Goal: Task Accomplishment & Management: Manage account settings

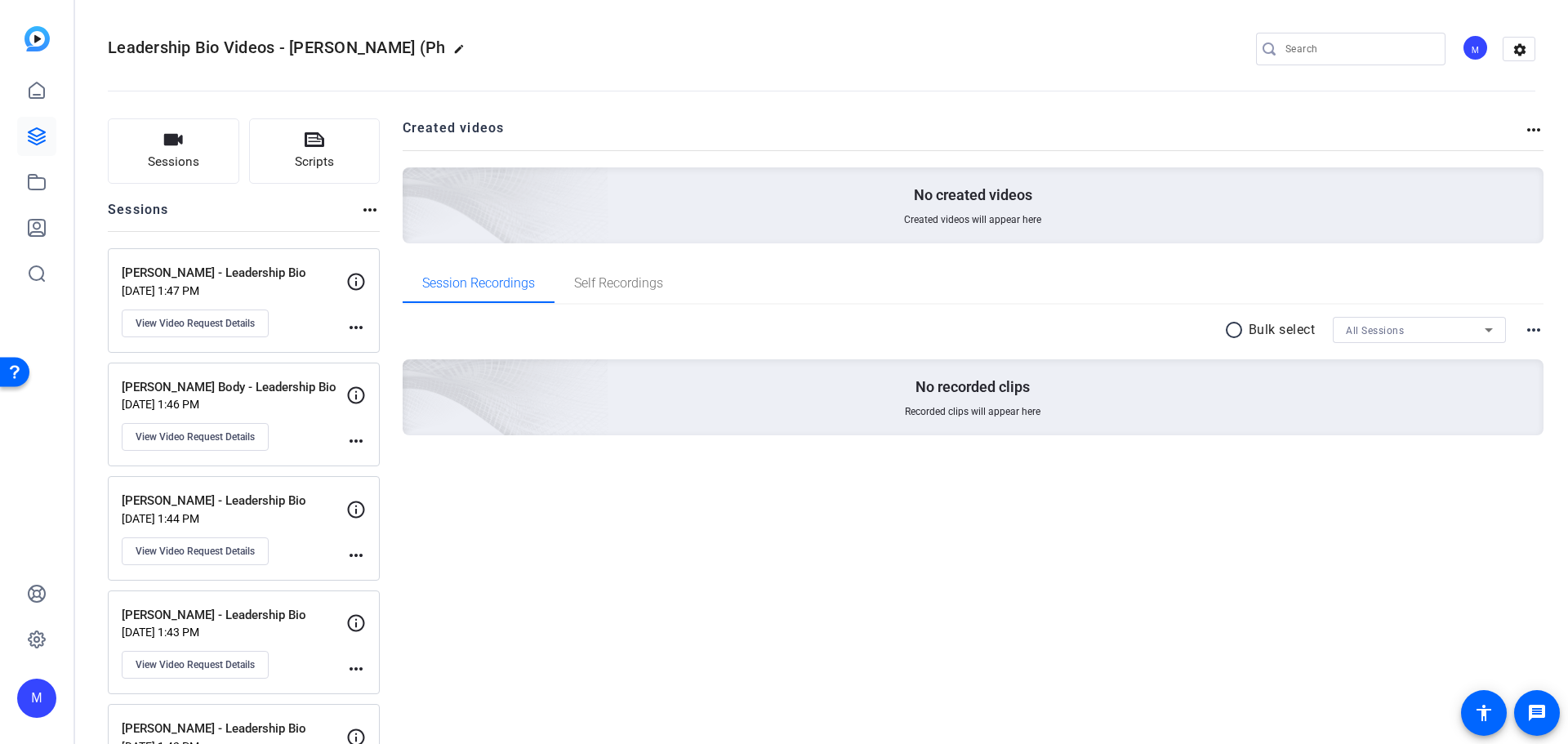
scroll to position [1725, 0]
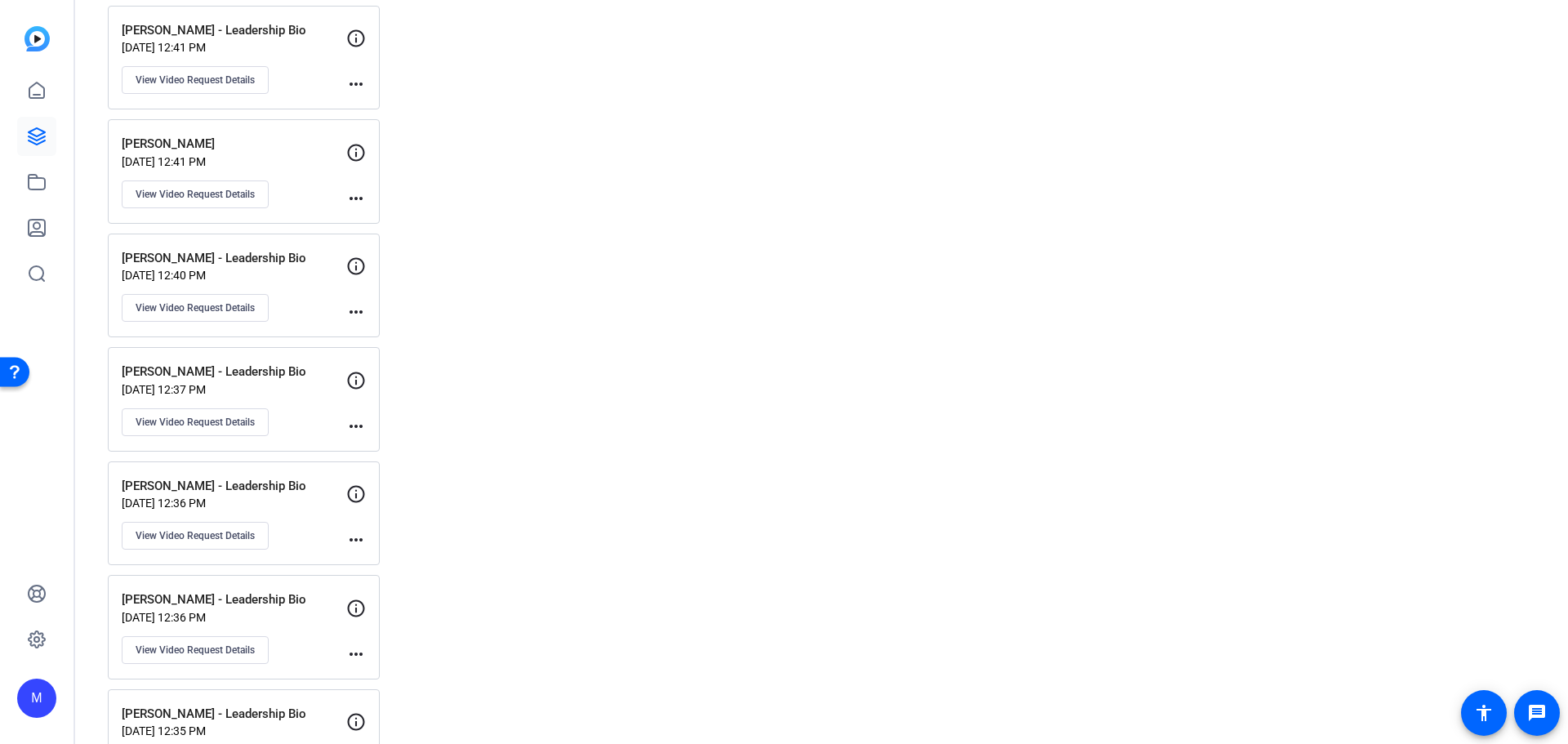
click at [282, 374] on p "[PERSON_NAME] - Leadership Bio" at bounding box center [234, 372] width 225 height 19
click at [204, 430] on button "View Video Request Details" at bounding box center [195, 422] width 147 height 28
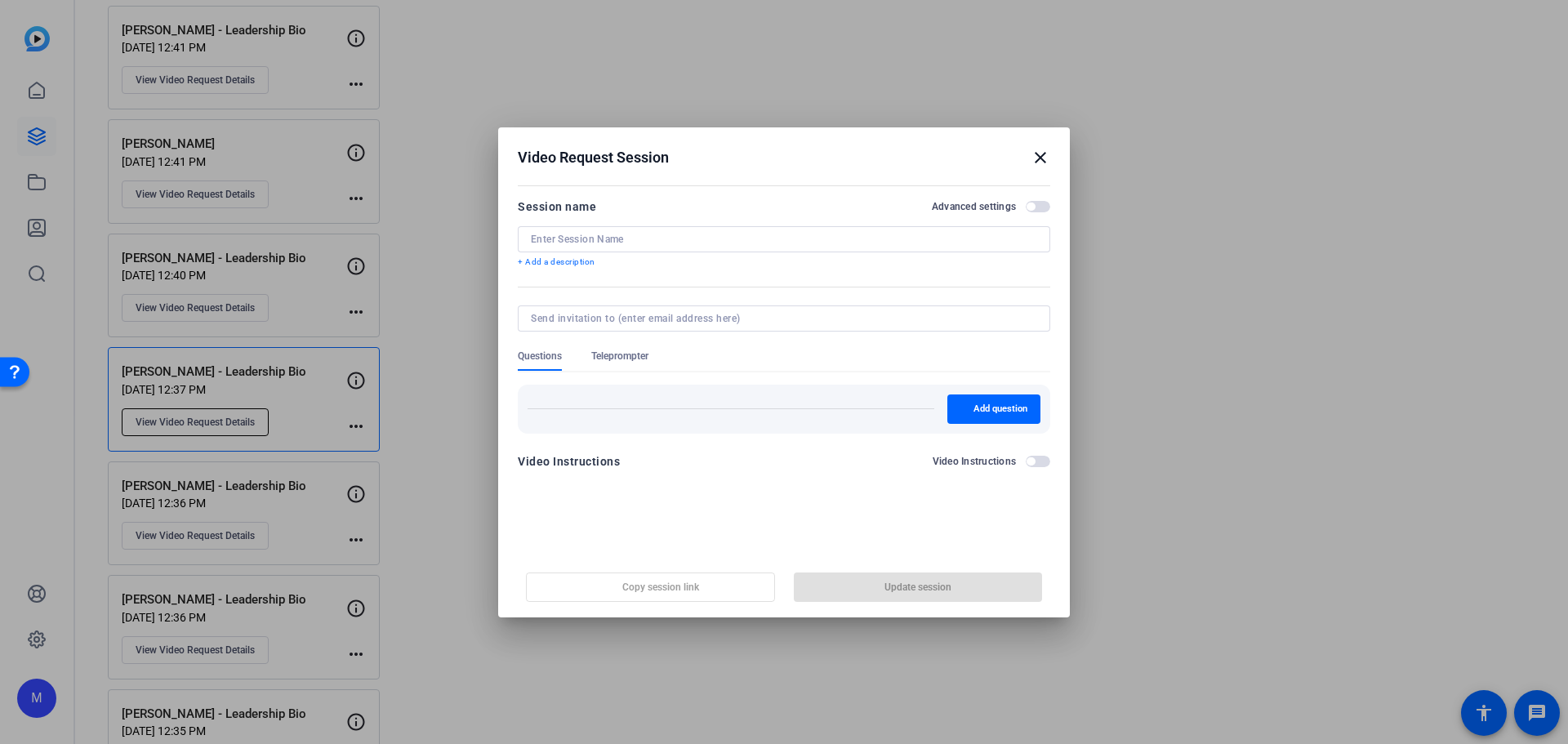
type input "[PERSON_NAME] - Leadership Bio"
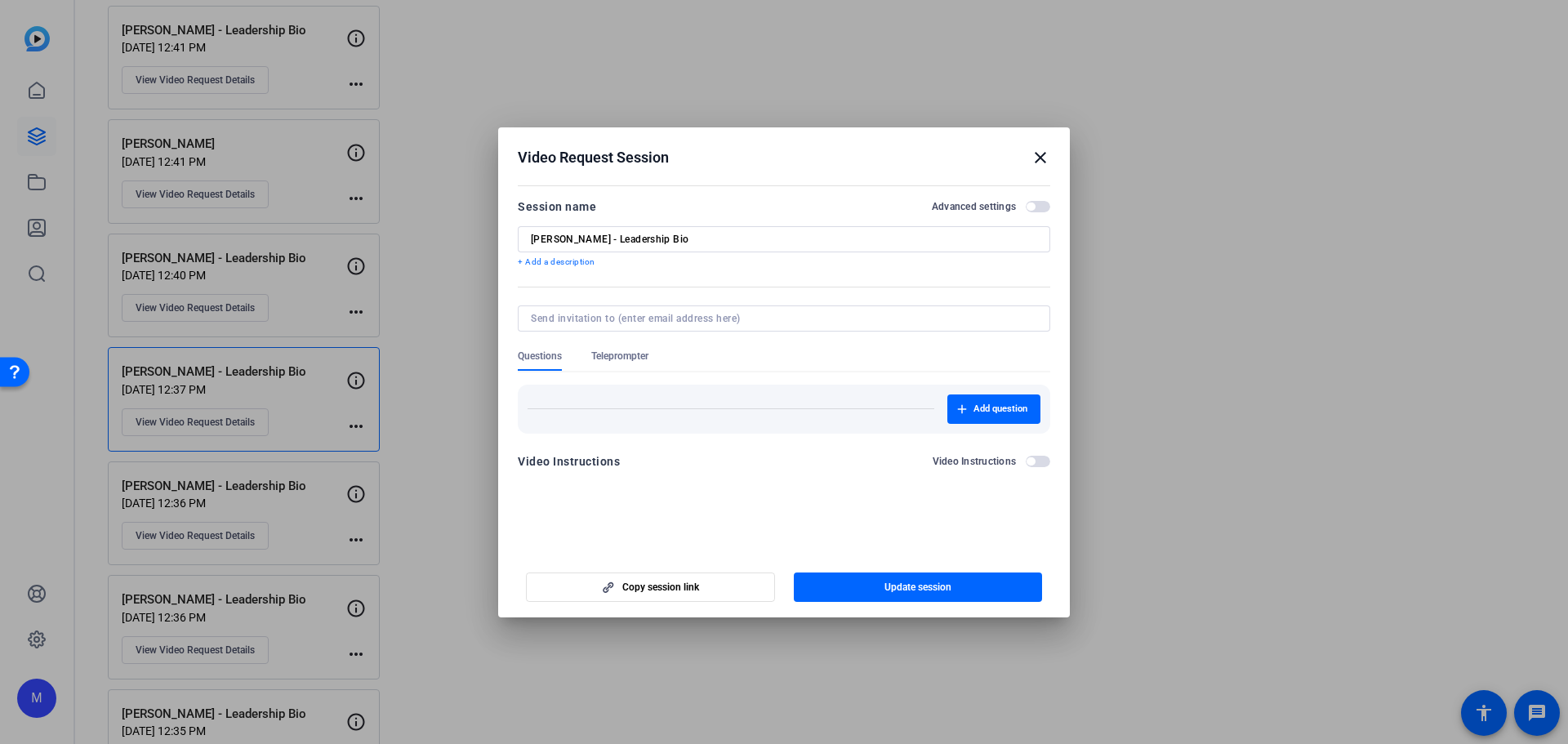
click at [1045, 202] on span "button" at bounding box center [1038, 207] width 25 height 11
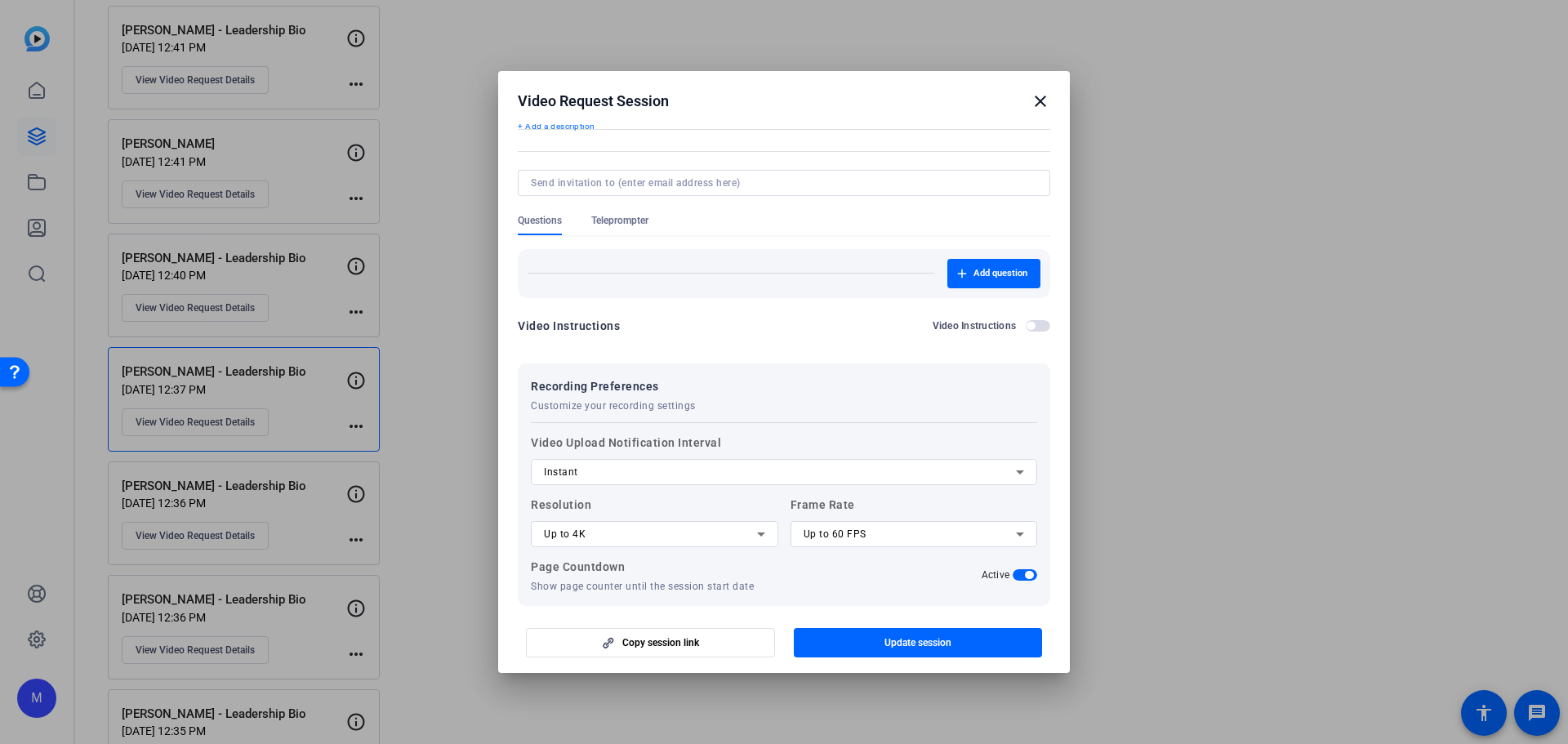
scroll to position [149, 0]
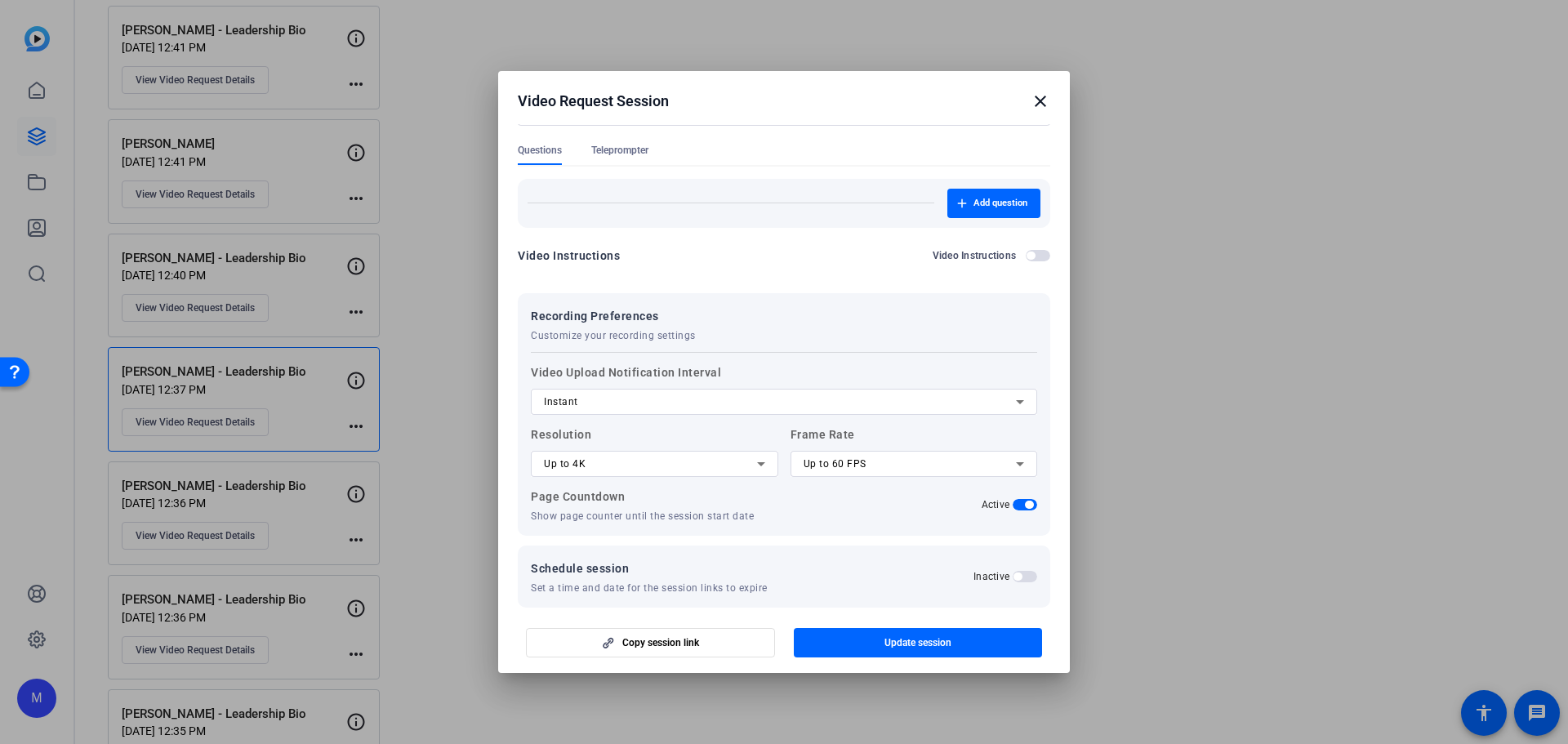
click at [626, 154] on span "Teleprompter" at bounding box center [620, 150] width 57 height 13
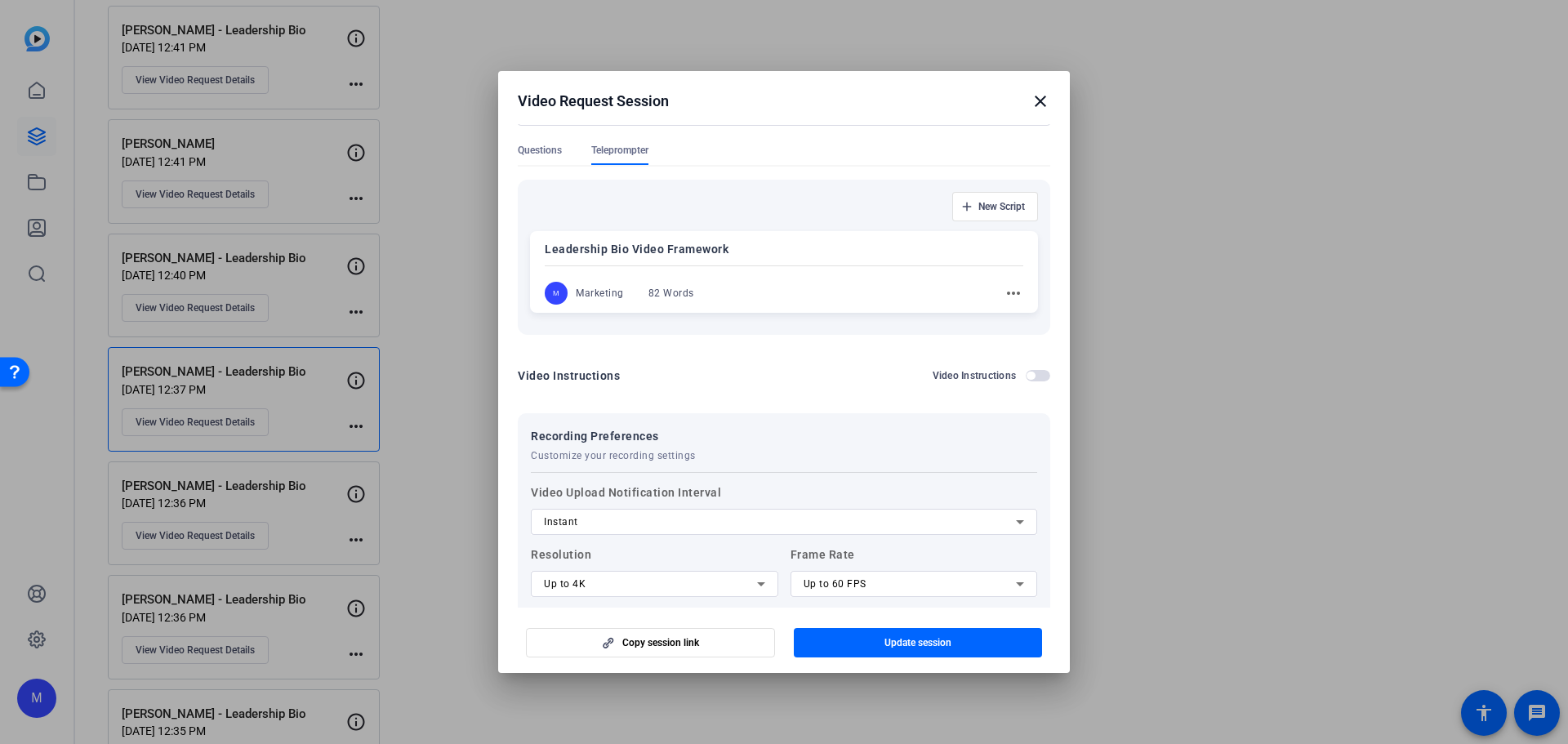
click at [915, 305] on div "Leadership Bio Video Framework M Marketing 82 Words more_horiz" at bounding box center [783, 271] width 508 height 81
click at [993, 298] on div "more_horiz" at bounding box center [1004, 294] width 36 height 20
click at [1006, 292] on mat-icon "more_horiz" at bounding box center [1013, 293] width 20 height 20
click at [1007, 312] on button "Edit" at bounding box center [1040, 317] width 91 height 21
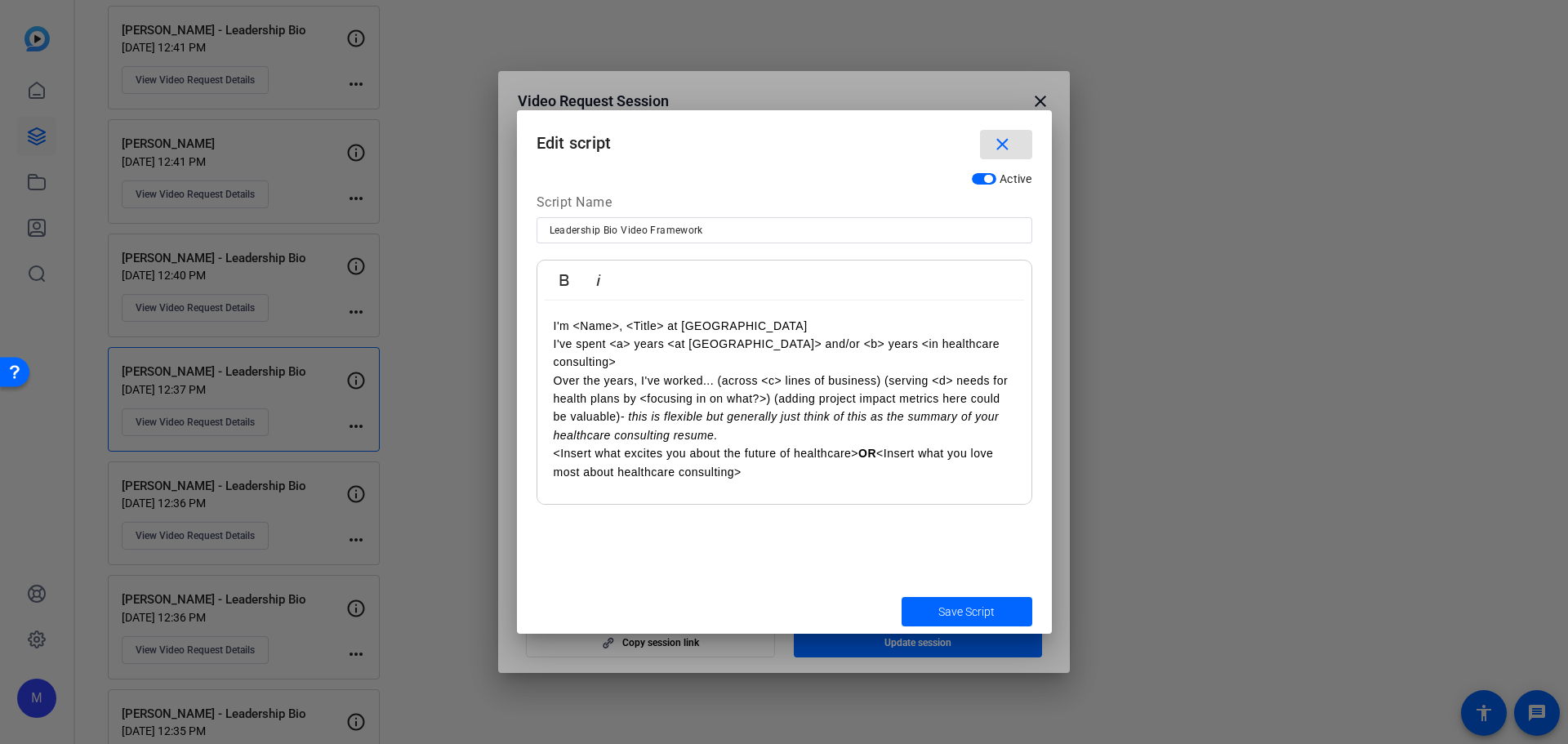
click at [722, 383] on p "Over the years, I've worked... (across <c> lines of business) (serving <d> need…" at bounding box center [784, 409] width 461 height 74
click at [953, 613] on span "Save Script" at bounding box center [966, 612] width 57 height 17
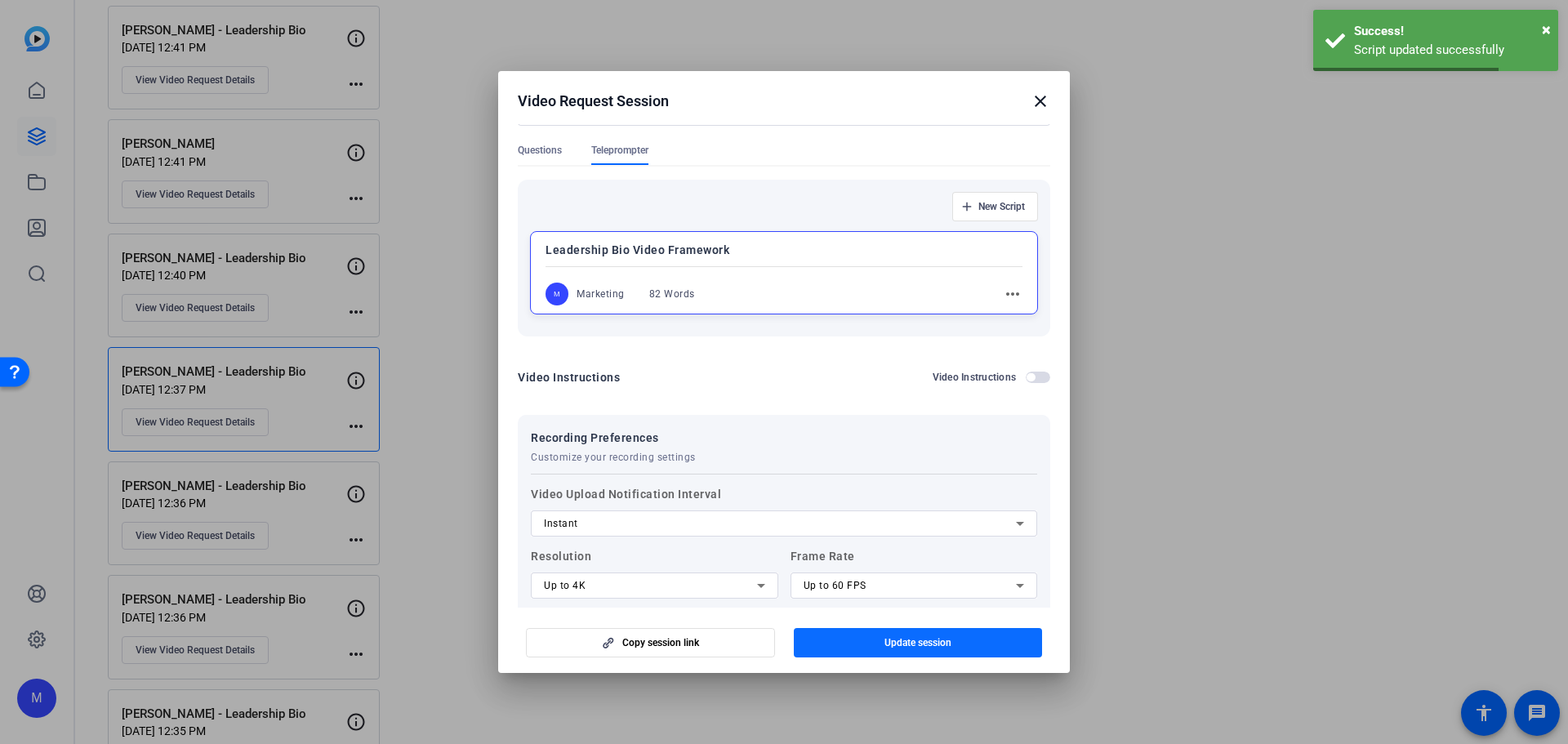
click at [928, 638] on span "Update session" at bounding box center [918, 643] width 67 height 13
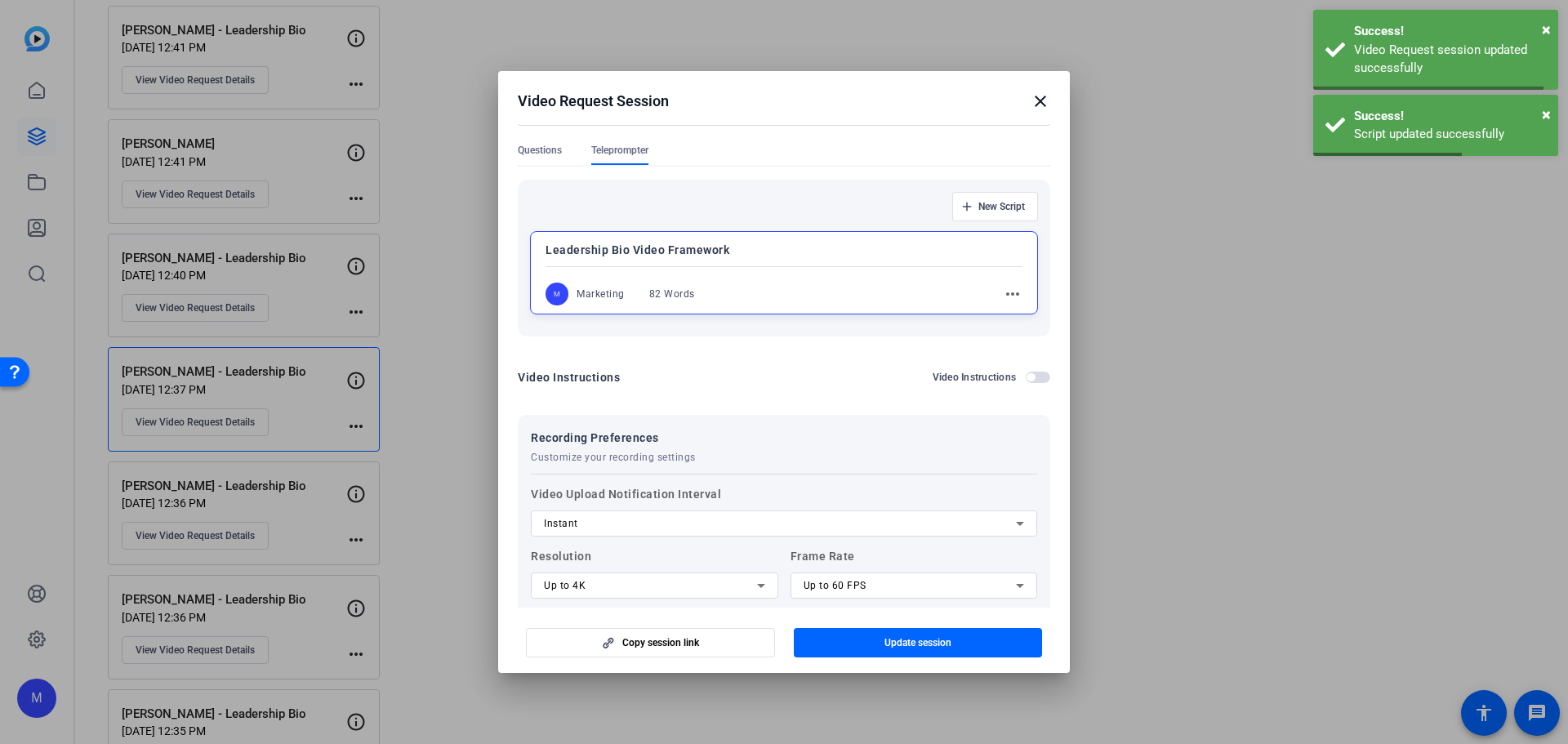
scroll to position [0, 0]
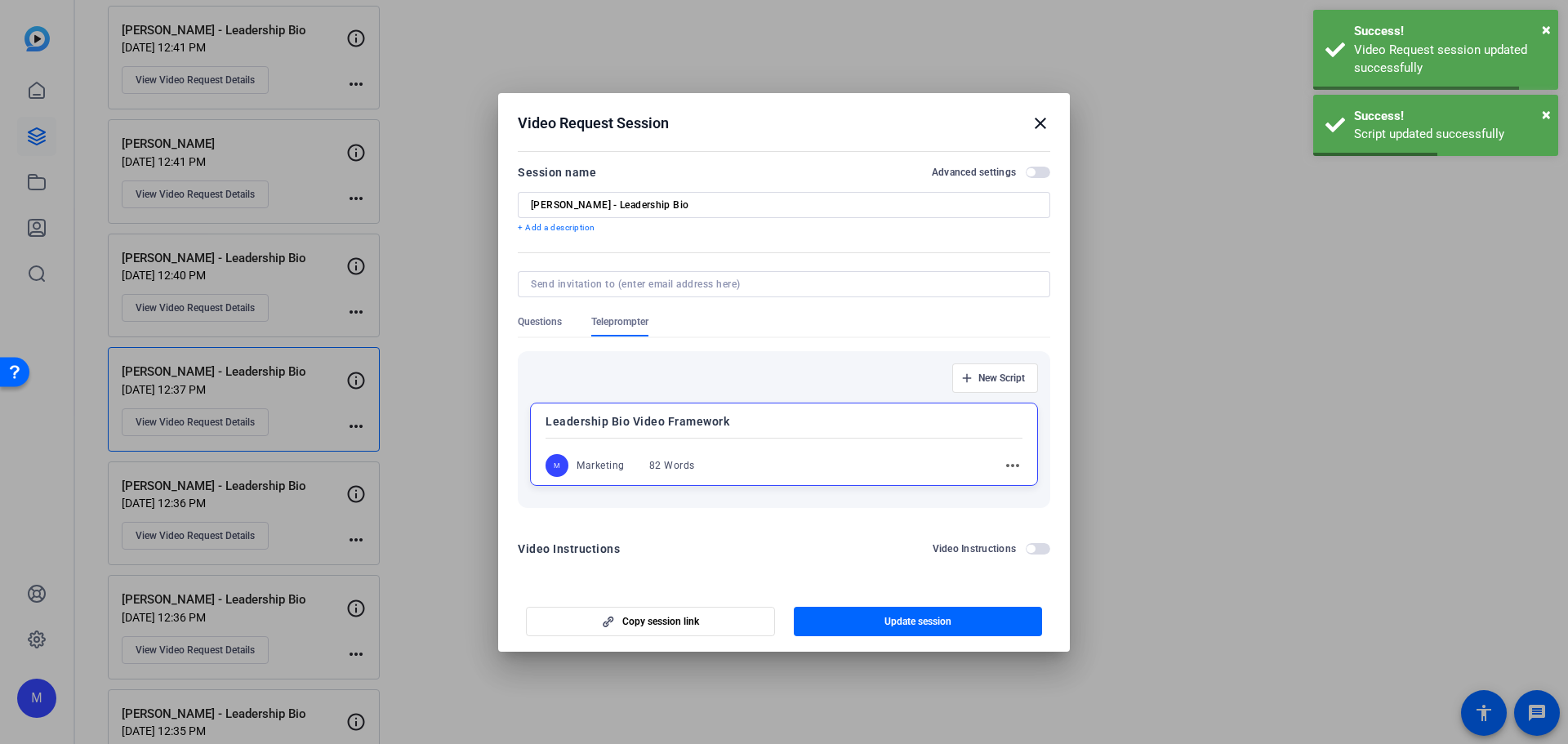
click at [1038, 117] on mat-icon "close" at bounding box center [1040, 123] width 20 height 20
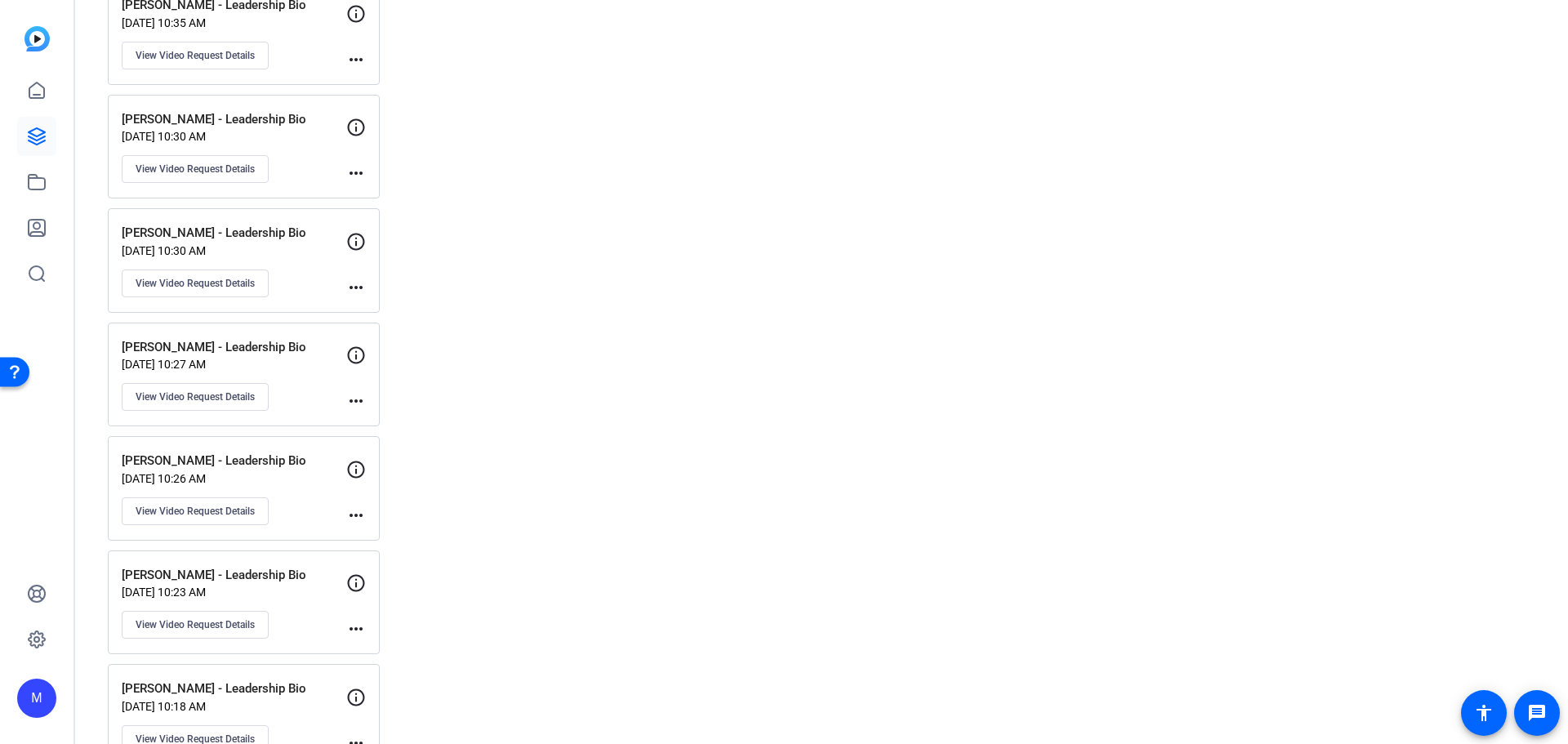
scroll to position [4984, 0]
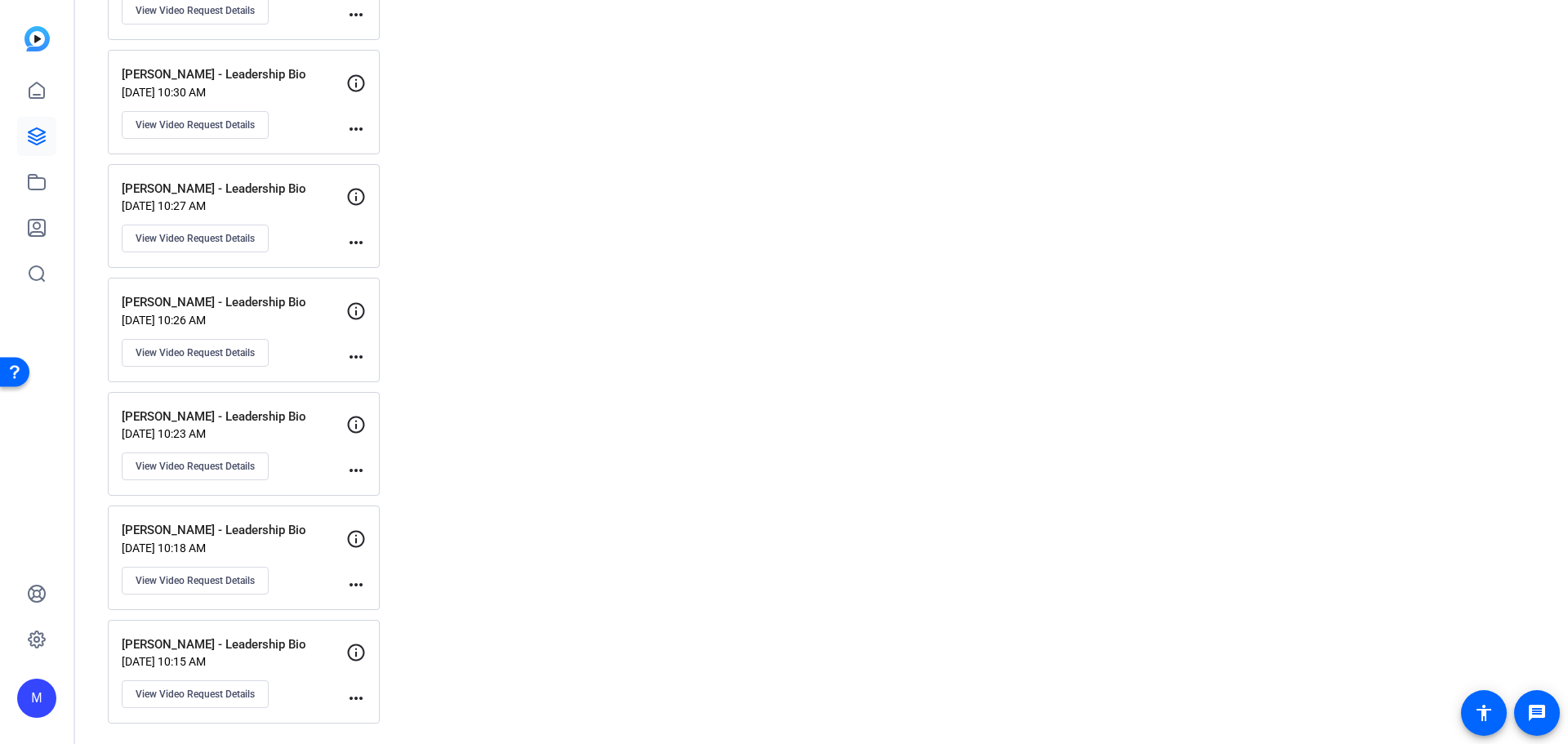
click at [268, 641] on p "[PERSON_NAME] - Leadership Bio" at bounding box center [234, 645] width 225 height 19
click at [251, 697] on span "View Video Request Details" at bounding box center [195, 694] width 119 height 13
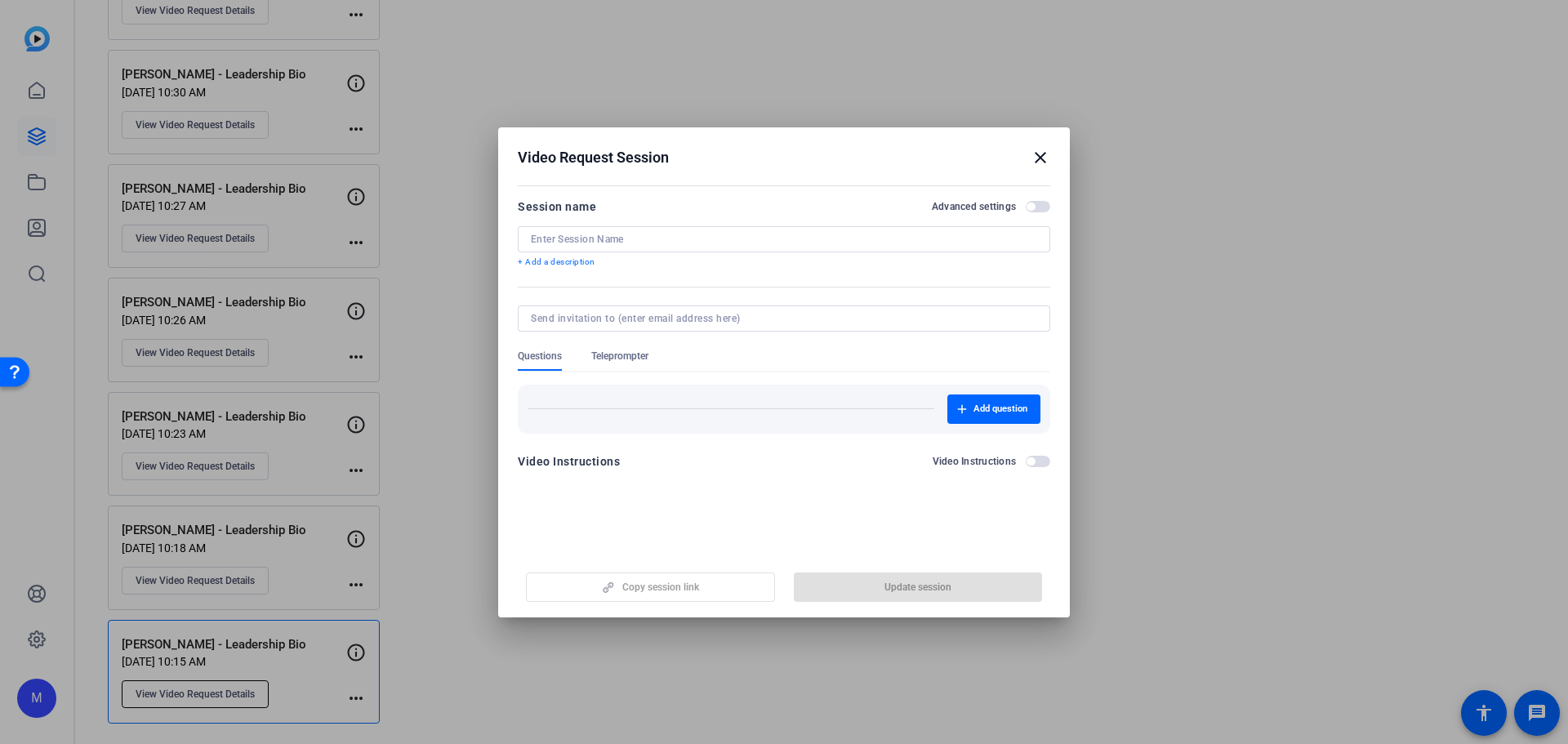
type input "[PERSON_NAME] - Leadership Bio"
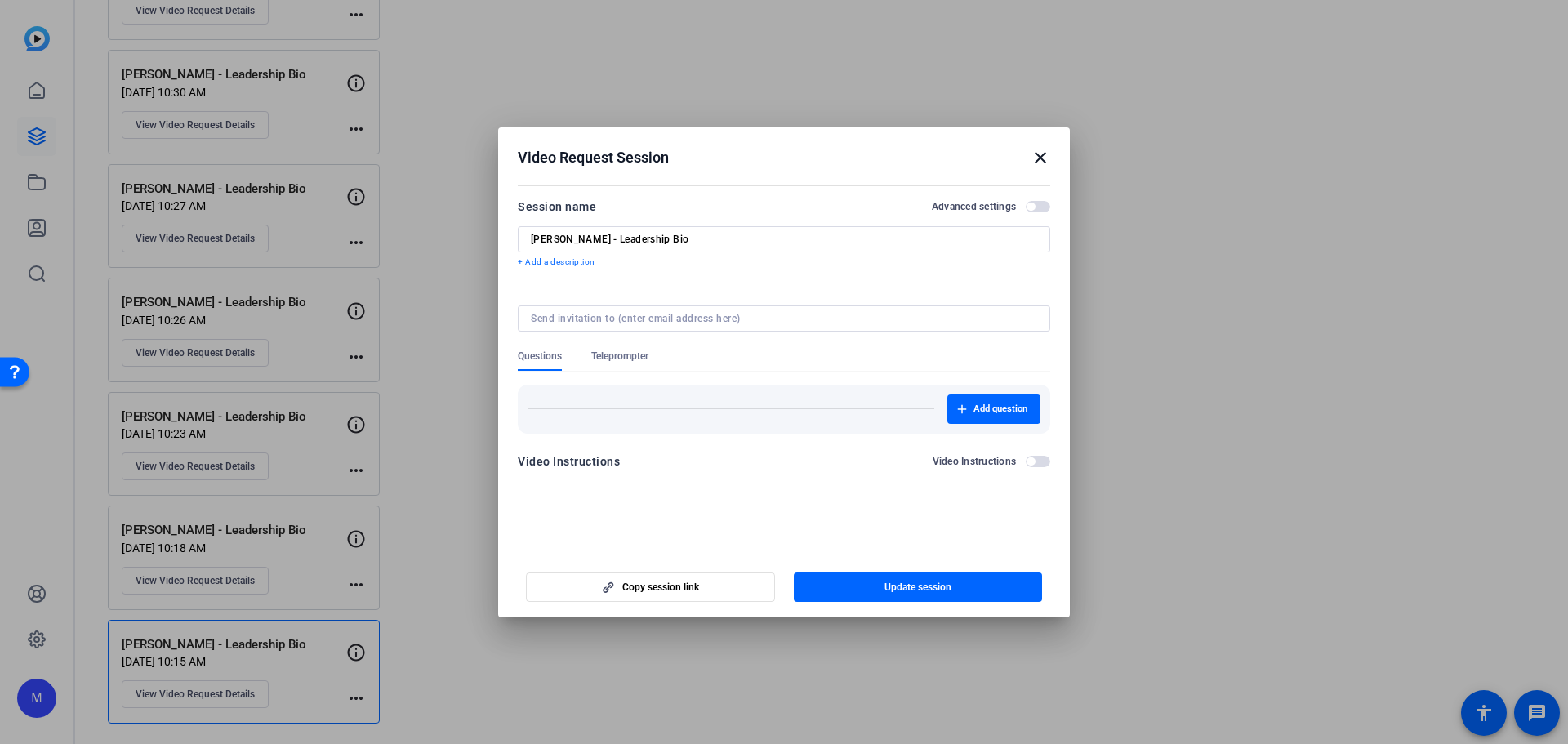
click at [1032, 203] on span "button" at bounding box center [1030, 207] width 8 height 8
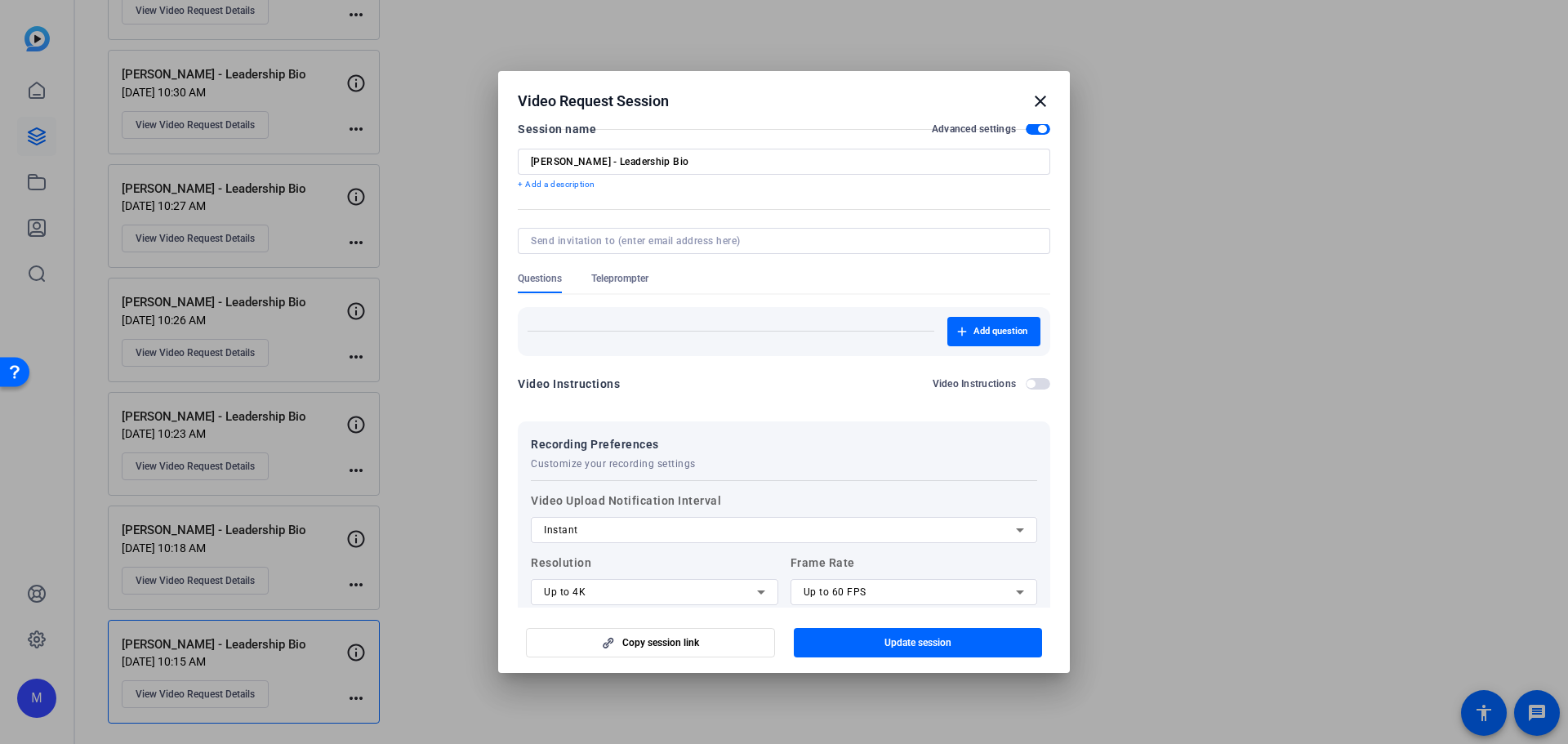
scroll to position [4, 0]
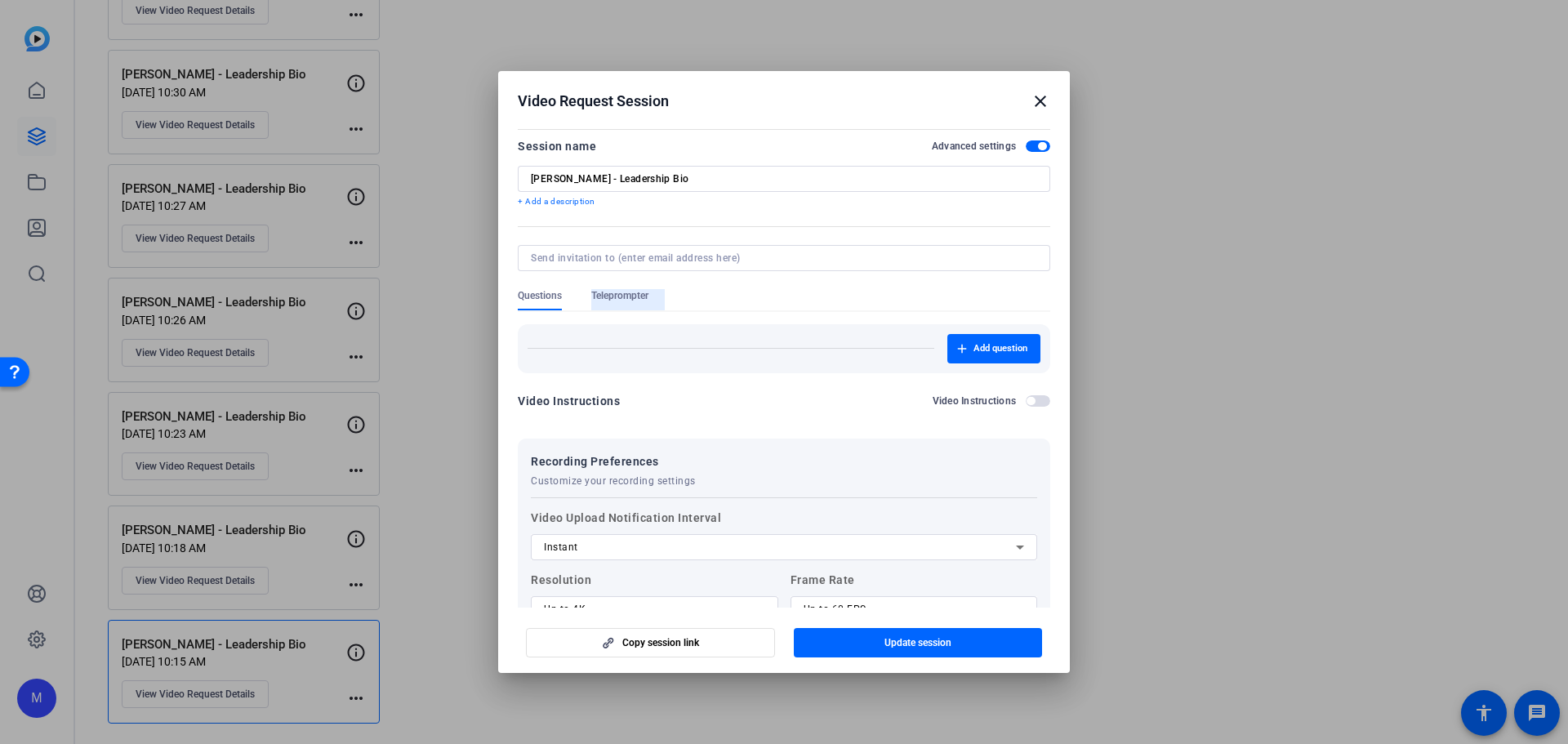
click at [618, 295] on span "Teleprompter" at bounding box center [620, 296] width 57 height 13
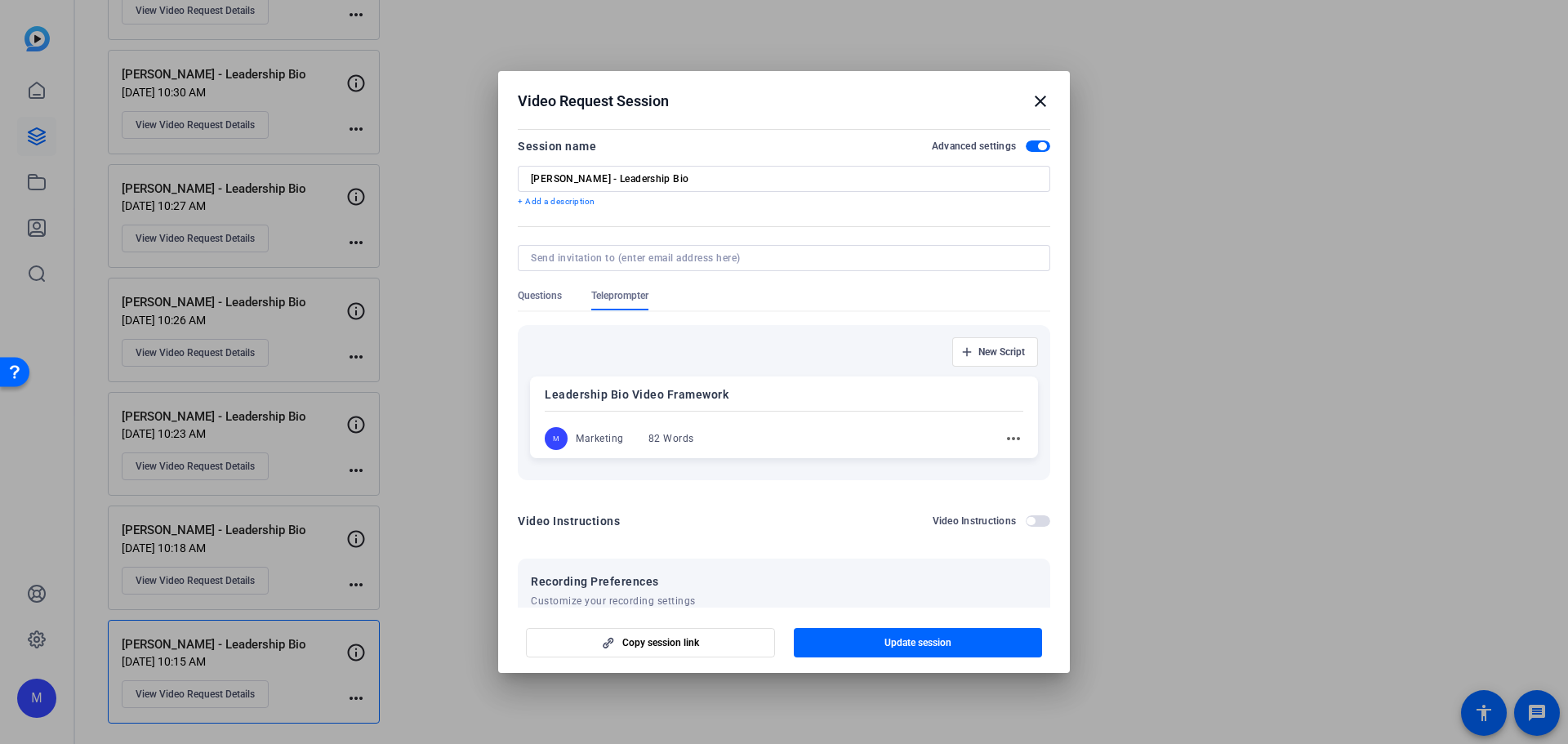
click at [1005, 440] on mat-icon "more_horiz" at bounding box center [1013, 439] width 20 height 20
click at [1013, 463] on span "Edit" at bounding box center [1041, 462] width 66 height 20
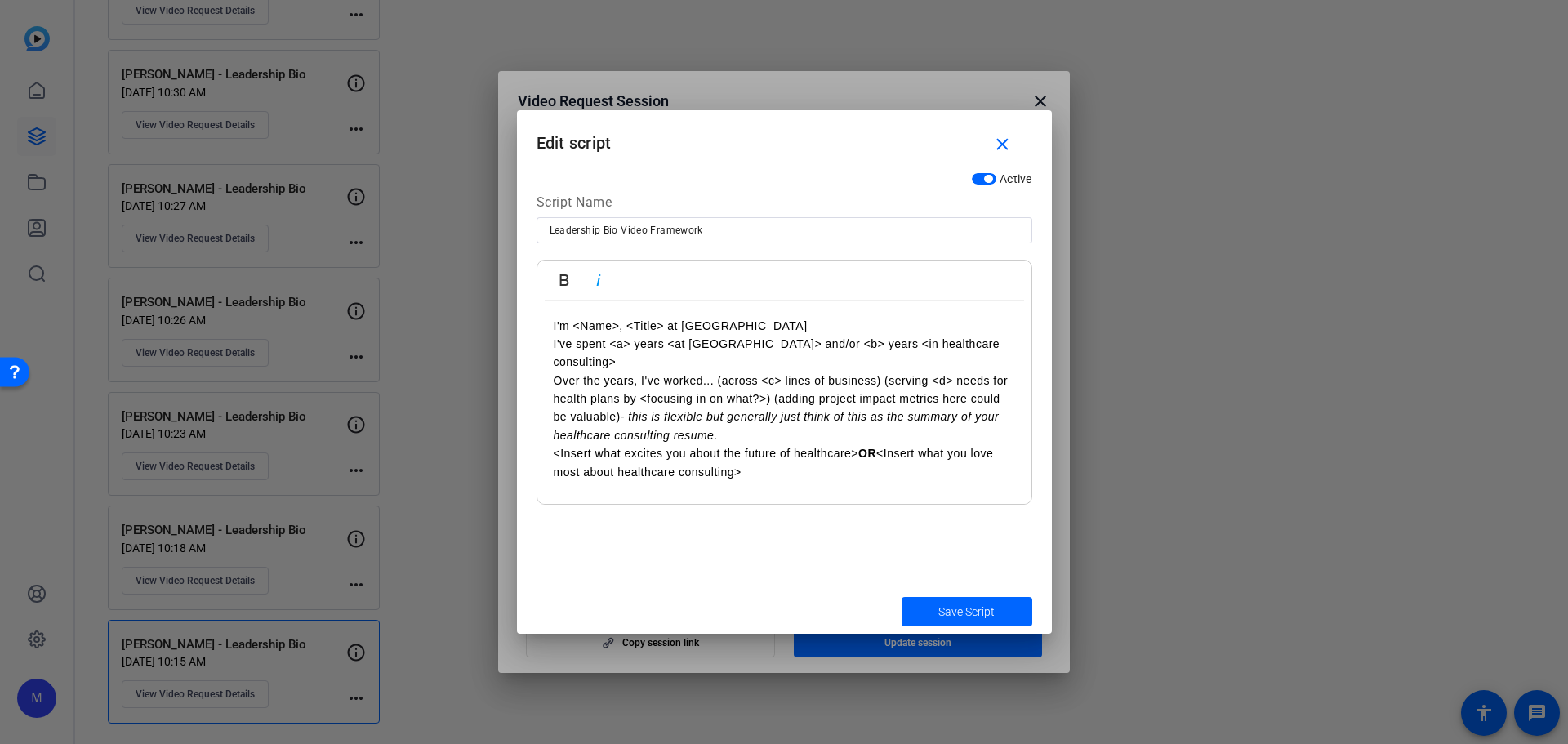
click at [691, 410] on em "- this is flexible but generally just think of this as the summary of your heal…" at bounding box center [776, 425] width 446 height 31
click at [956, 615] on span "Save Script" at bounding box center [966, 612] width 57 height 17
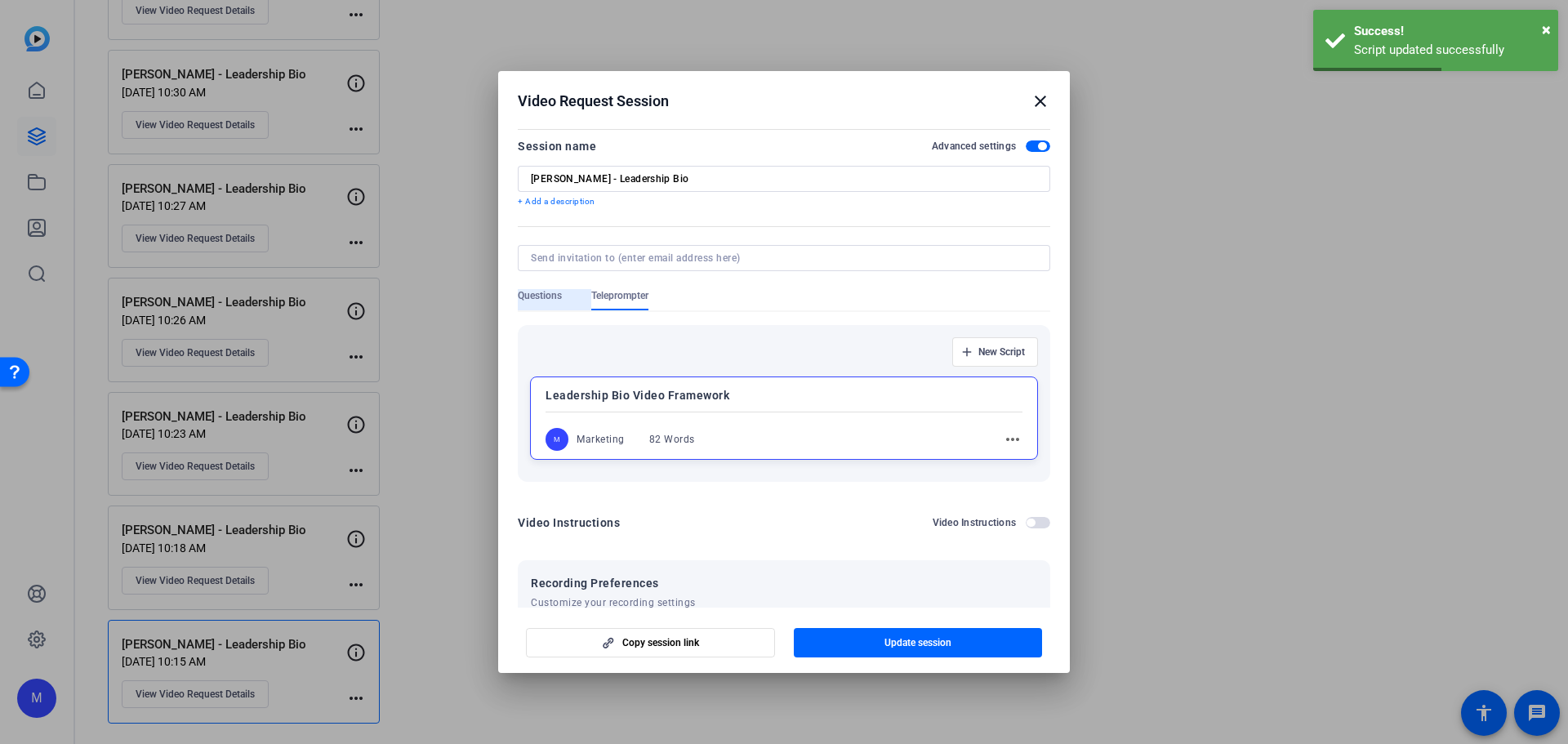
click at [539, 305] on span "Questions" at bounding box center [540, 300] width 44 height 21
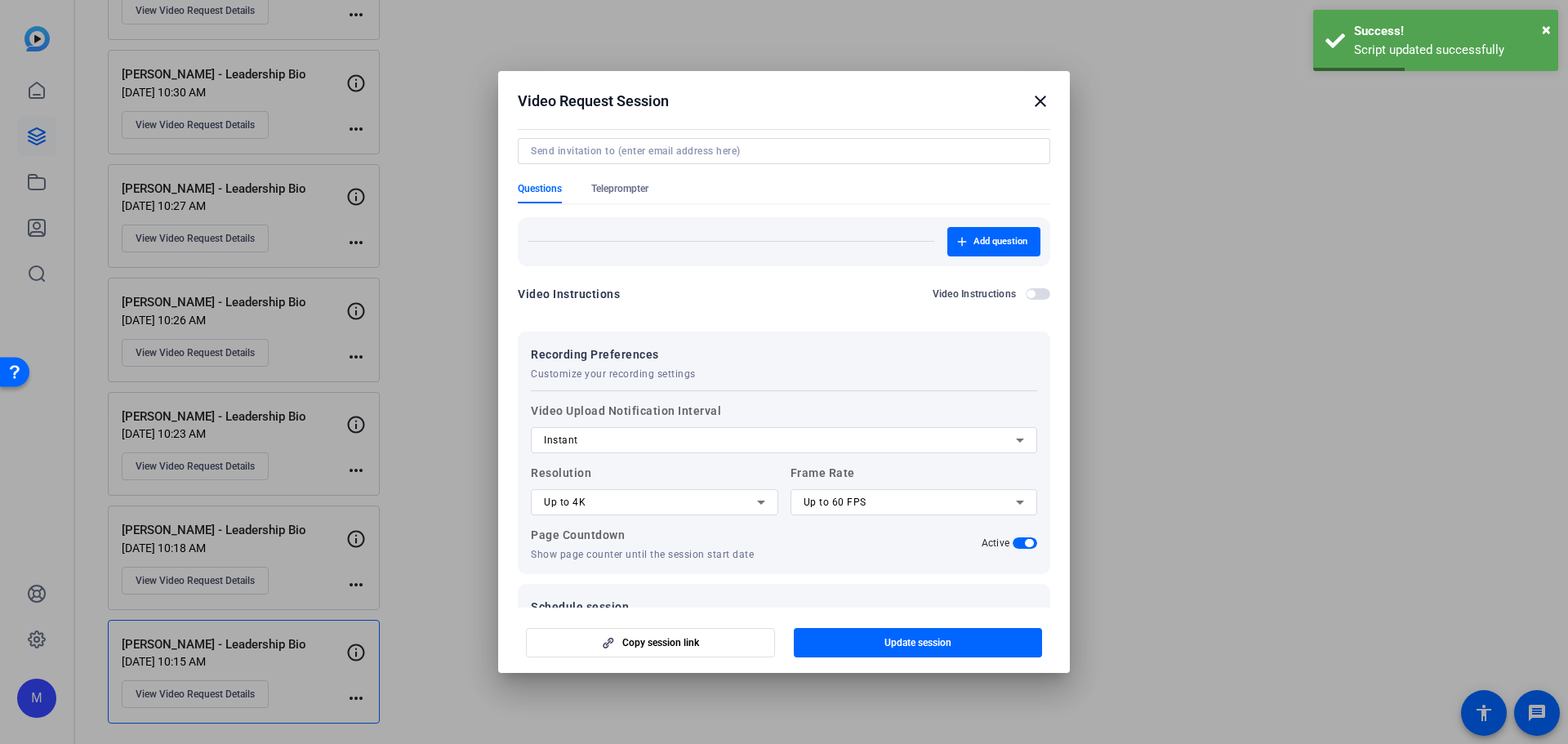
scroll to position [168, 0]
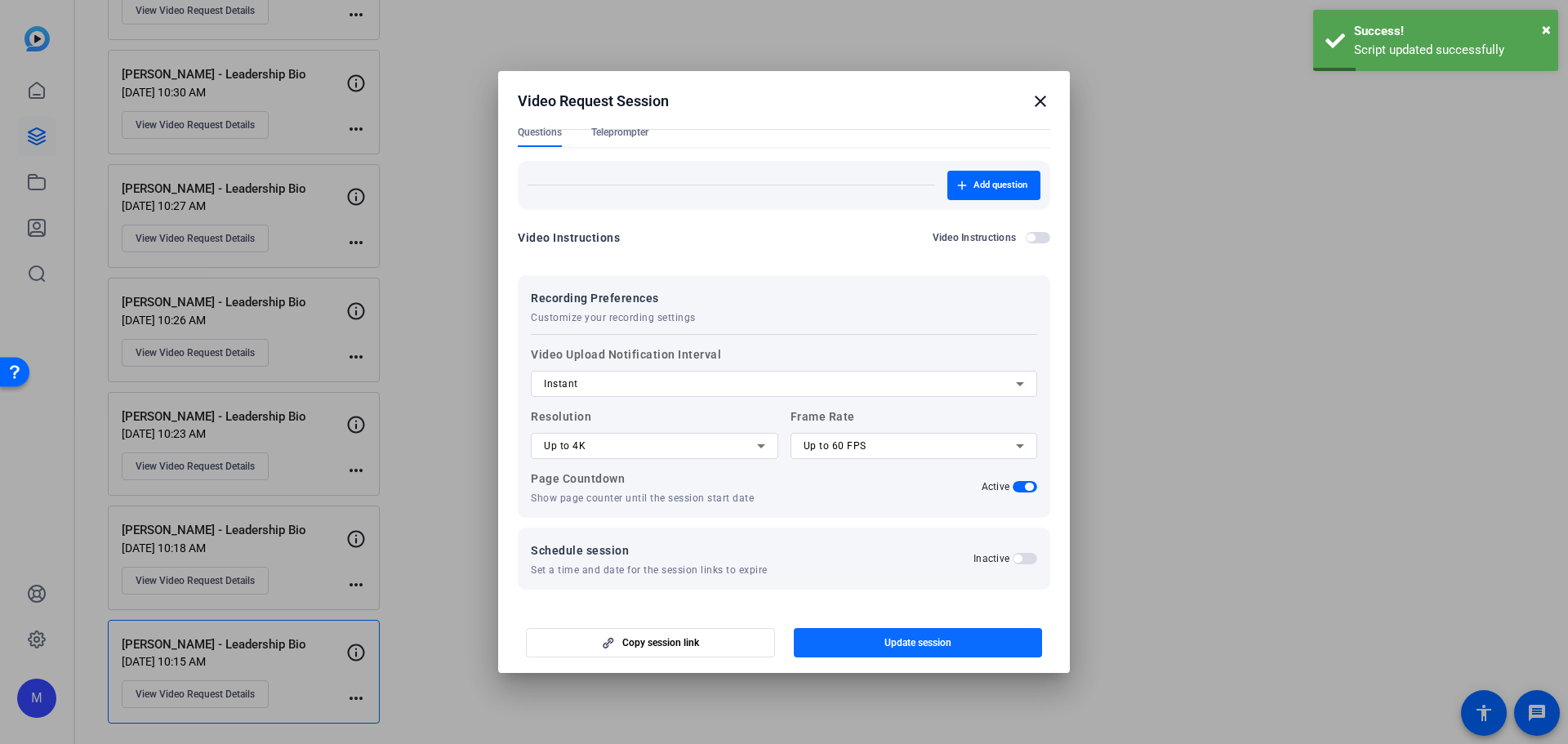
click at [917, 641] on span "Update session" at bounding box center [918, 643] width 67 height 13
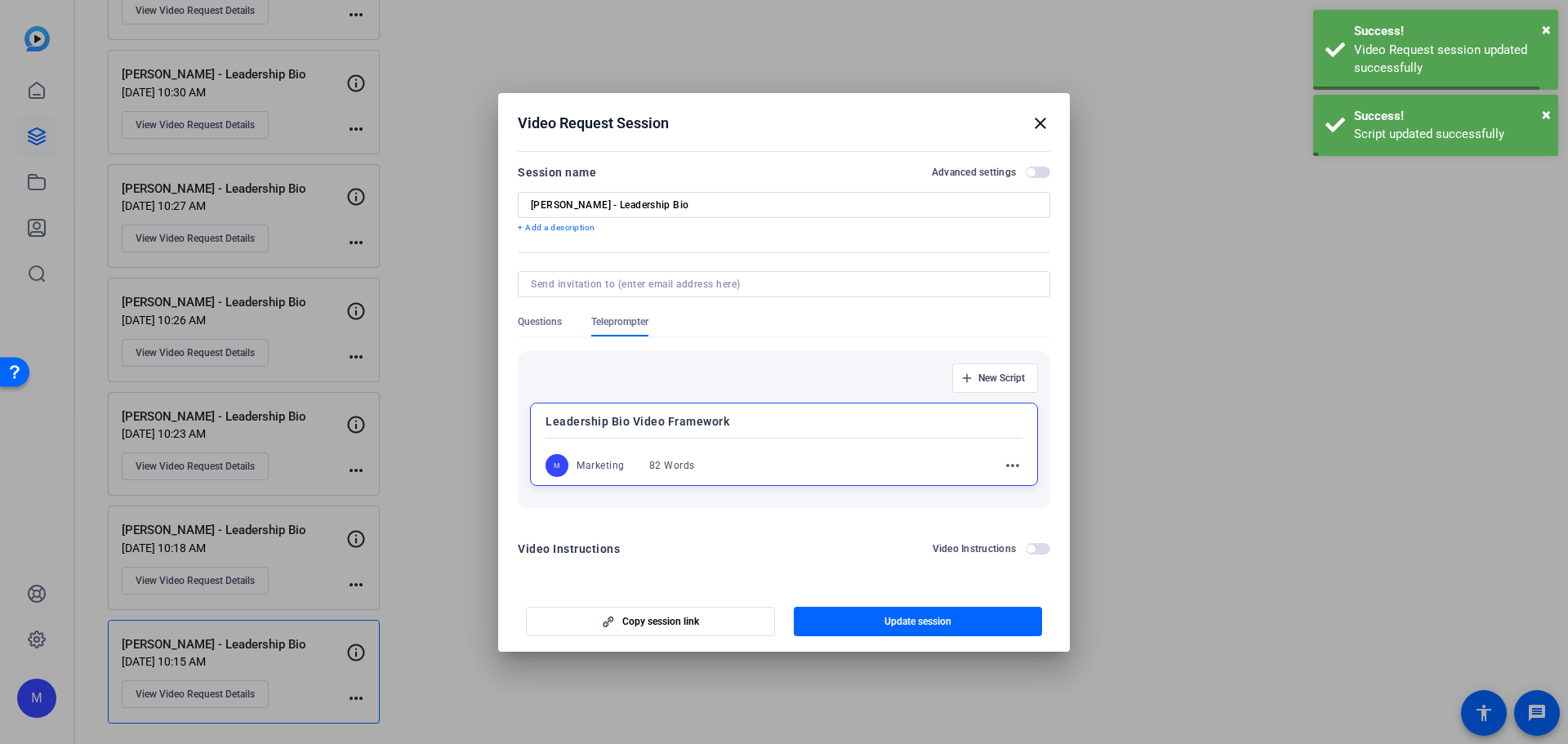
scroll to position [0, 0]
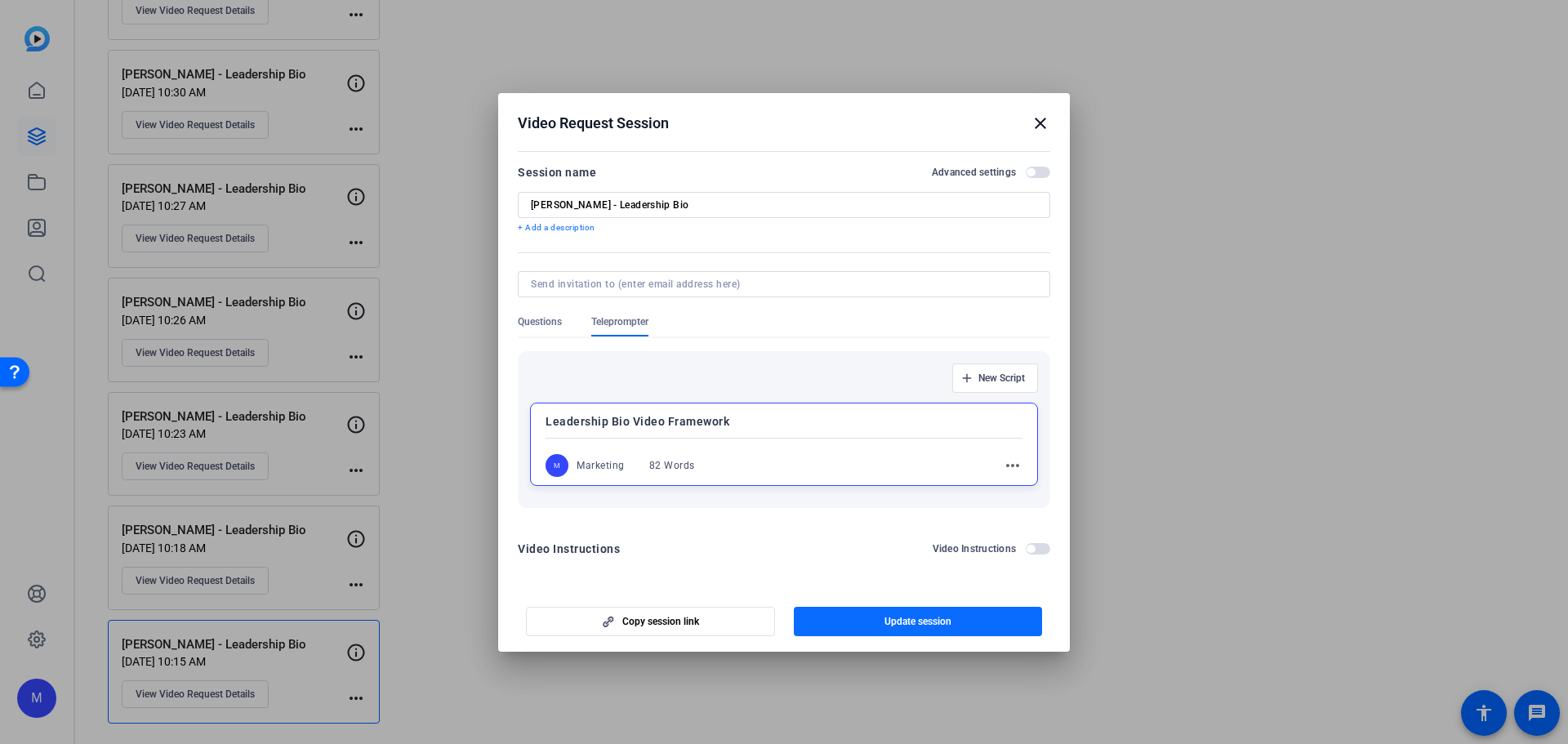
click at [928, 621] on span "Update session" at bounding box center [918, 622] width 67 height 13
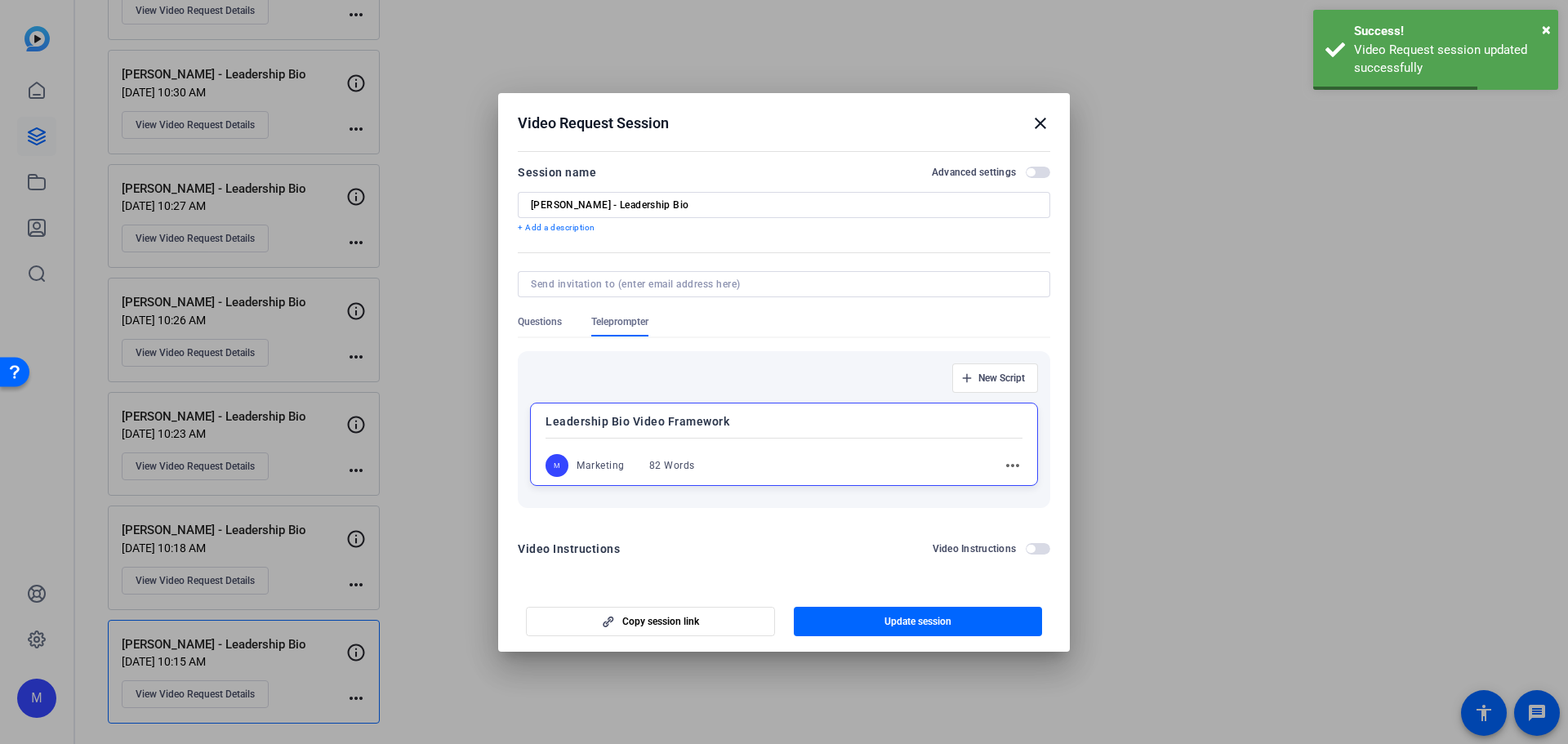
click at [1041, 120] on mat-icon "close" at bounding box center [1040, 123] width 20 height 20
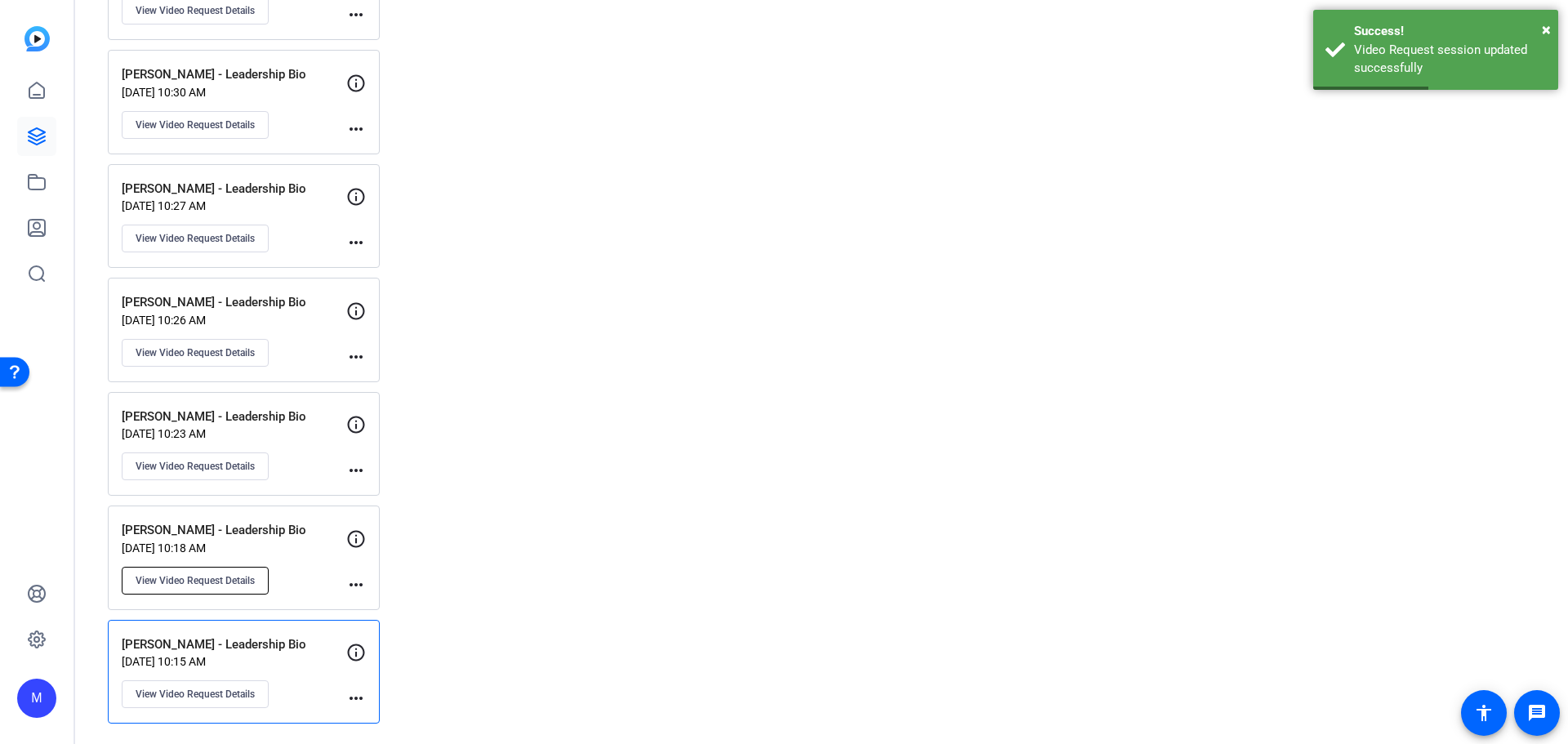
click at [225, 578] on span "View Video Request Details" at bounding box center [195, 581] width 119 height 13
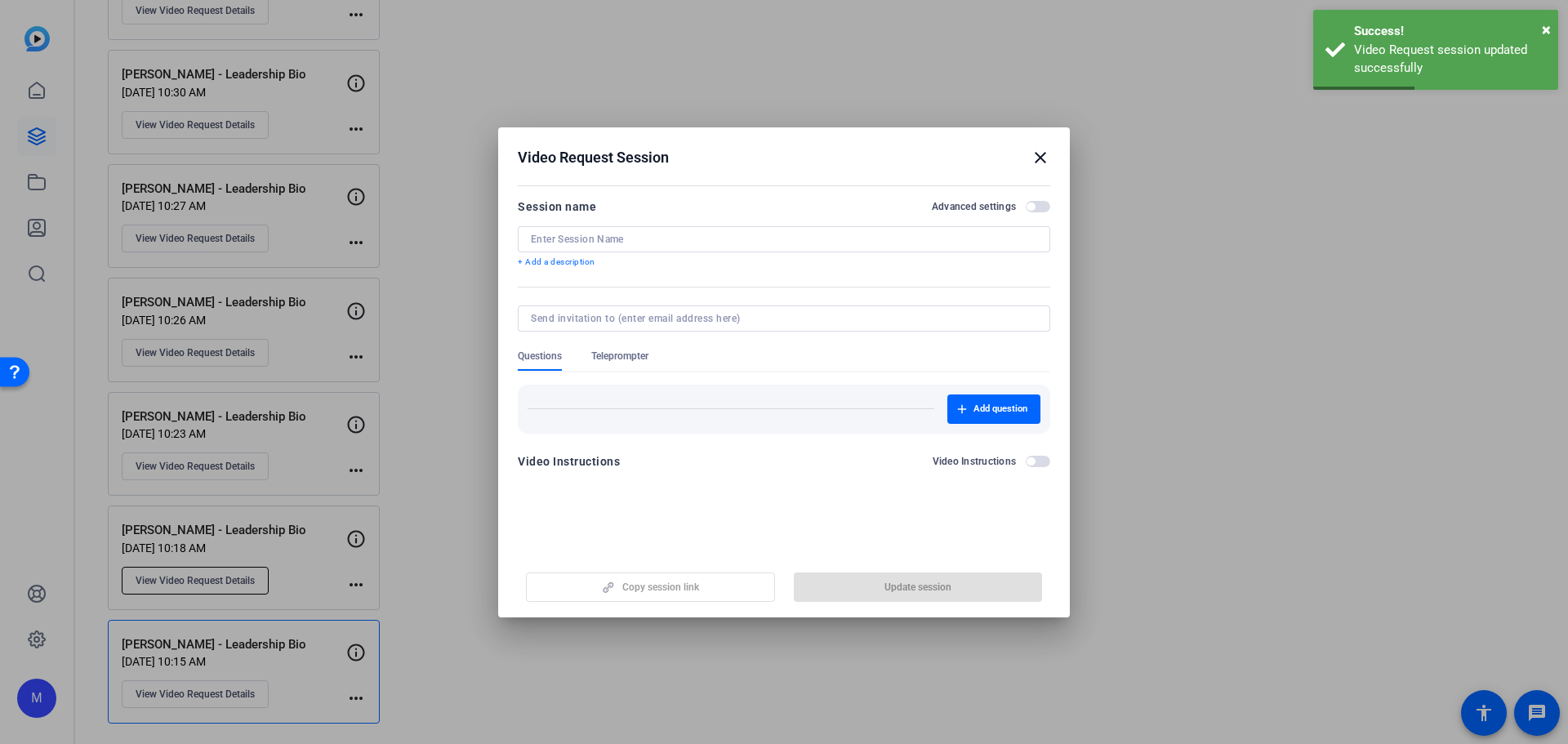
type input "[PERSON_NAME] - Leadership Bio"
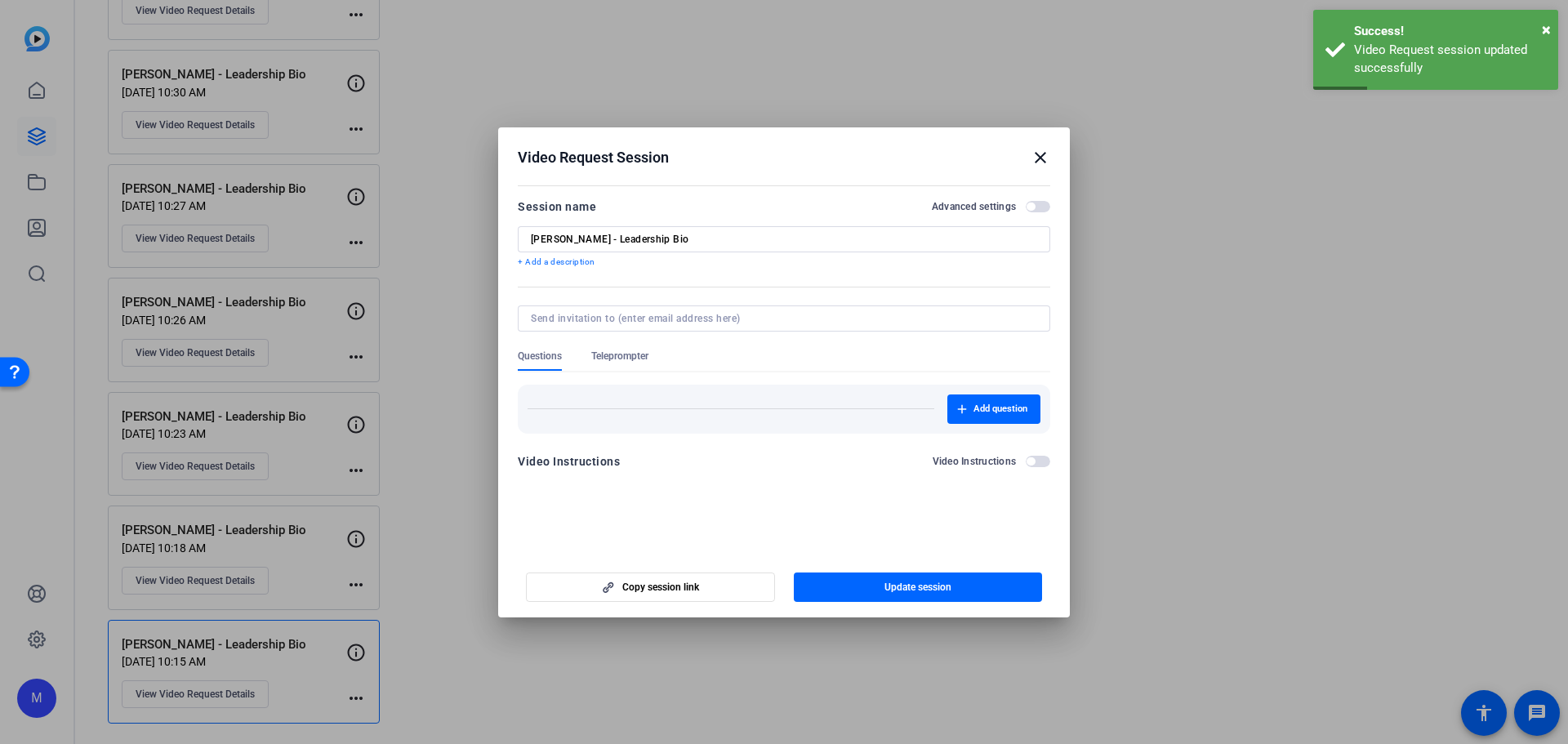
click at [1043, 208] on span "button" at bounding box center [1038, 207] width 25 height 11
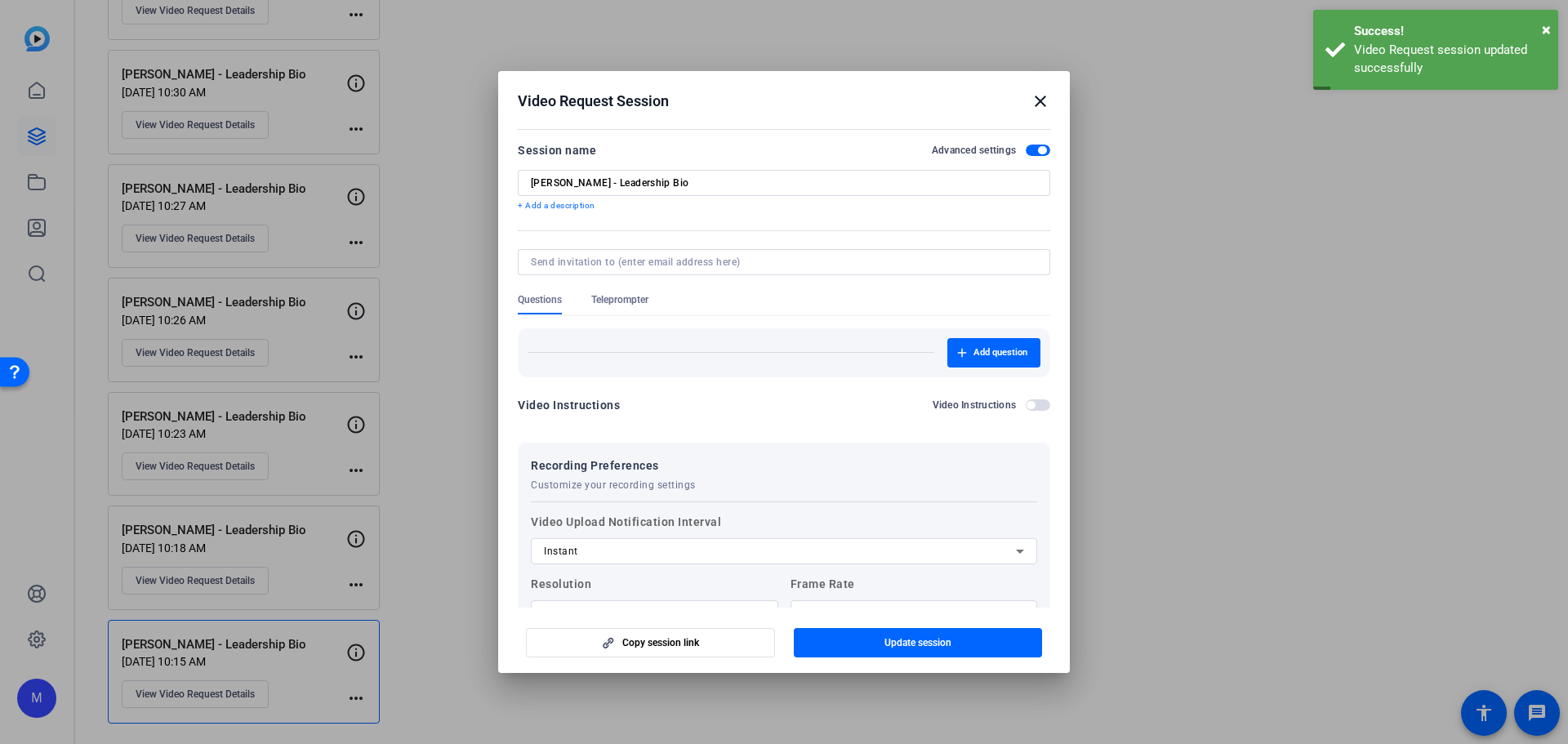
scroll to position [149, 0]
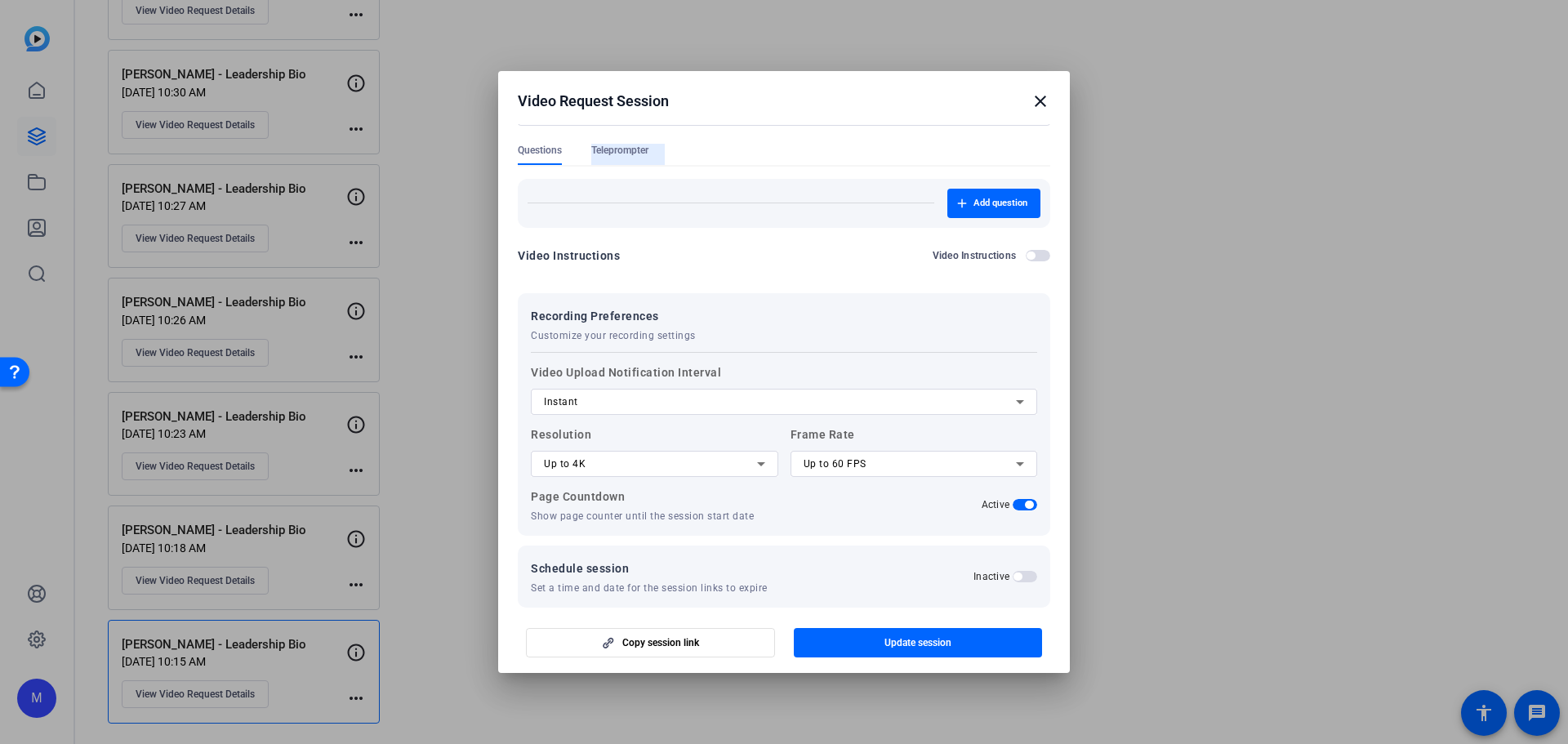
click at [641, 147] on span "Teleprompter" at bounding box center [620, 150] width 57 height 13
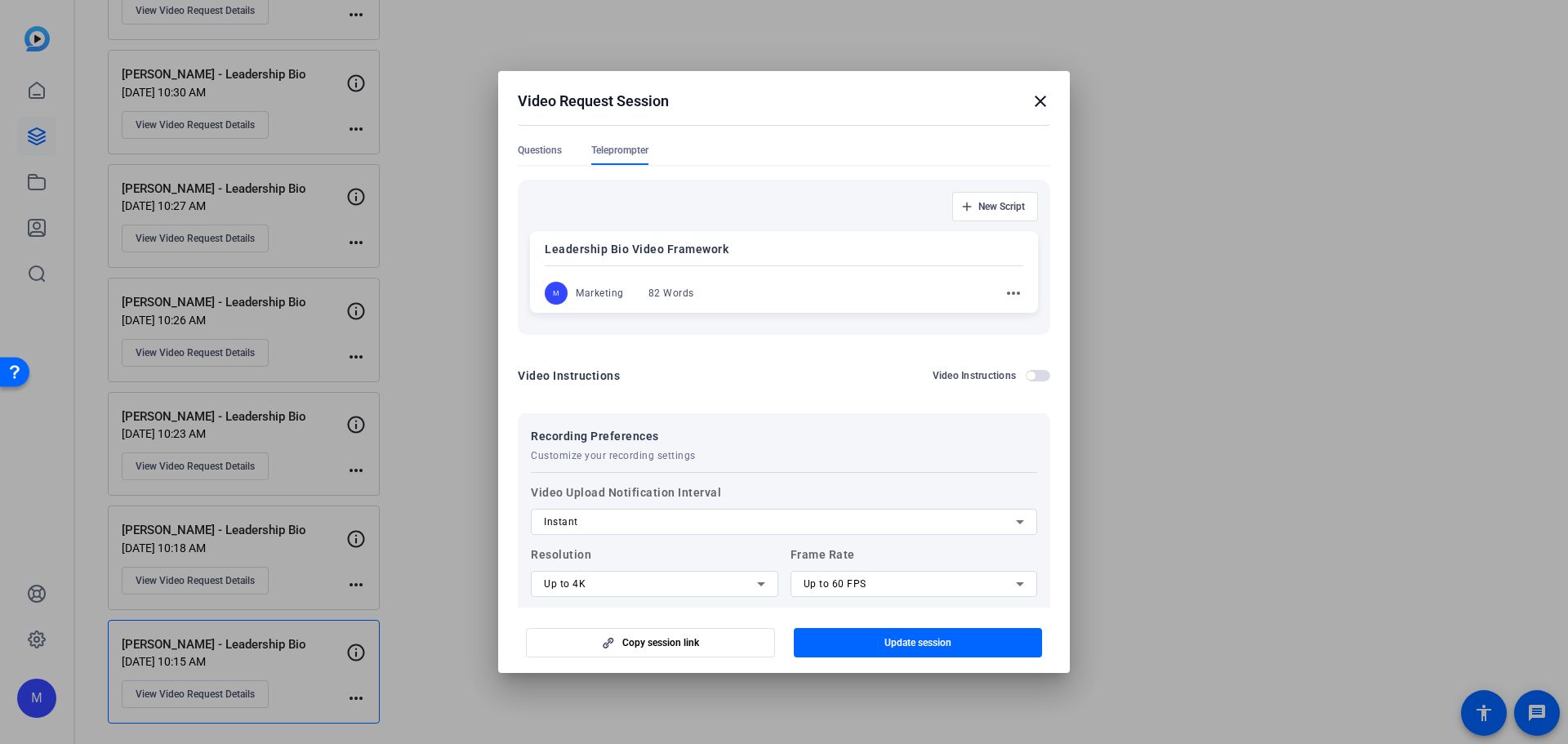
click at [1006, 296] on mat-icon "more_horiz" at bounding box center [1013, 293] width 20 height 20
click at [1042, 319] on span "Edit" at bounding box center [1041, 317] width 66 height 20
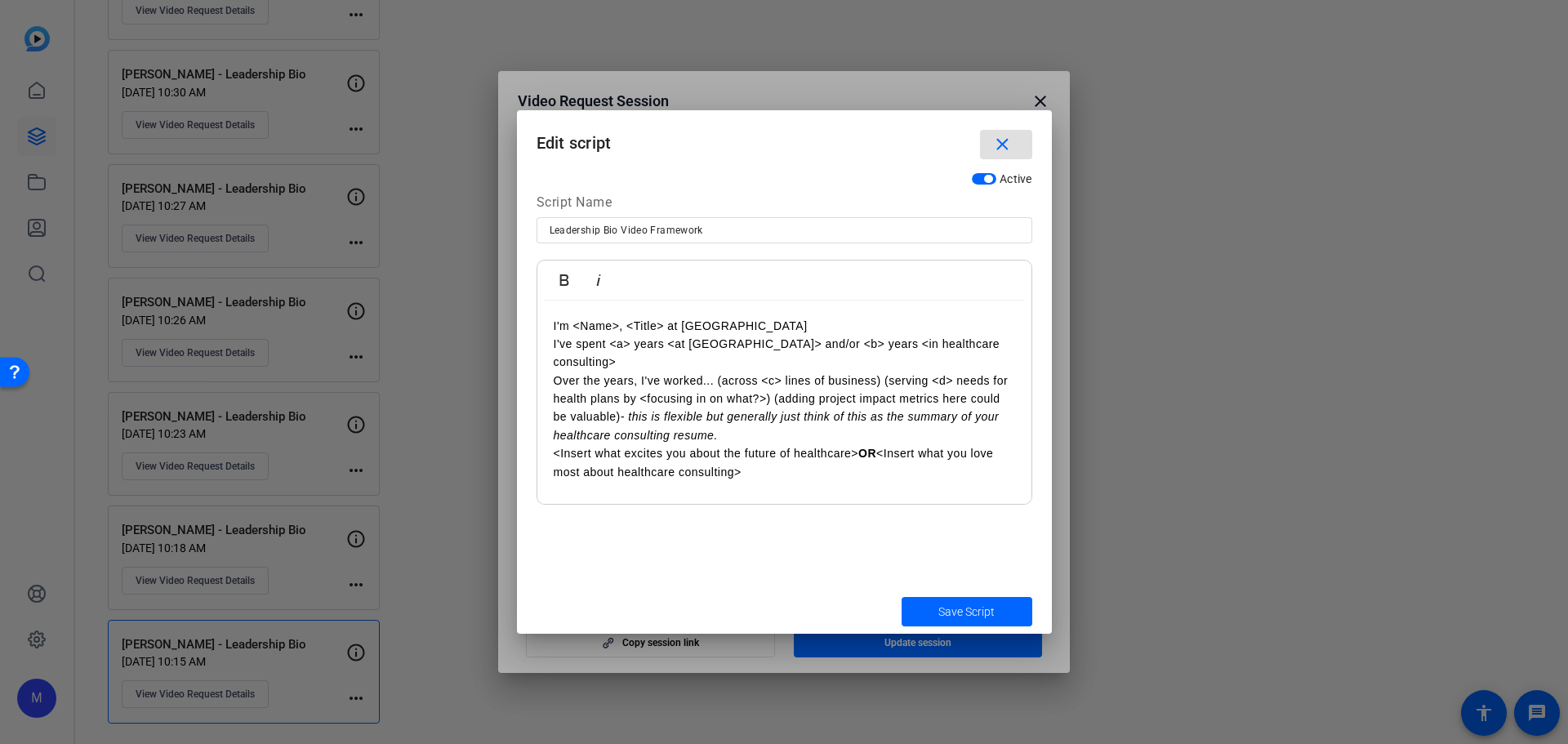
click at [768, 388] on p "Over the years, I've worked... (across <c> lines of business) (serving <d> need…" at bounding box center [784, 409] width 461 height 74
click at [958, 613] on span "Save Script" at bounding box center [966, 612] width 57 height 17
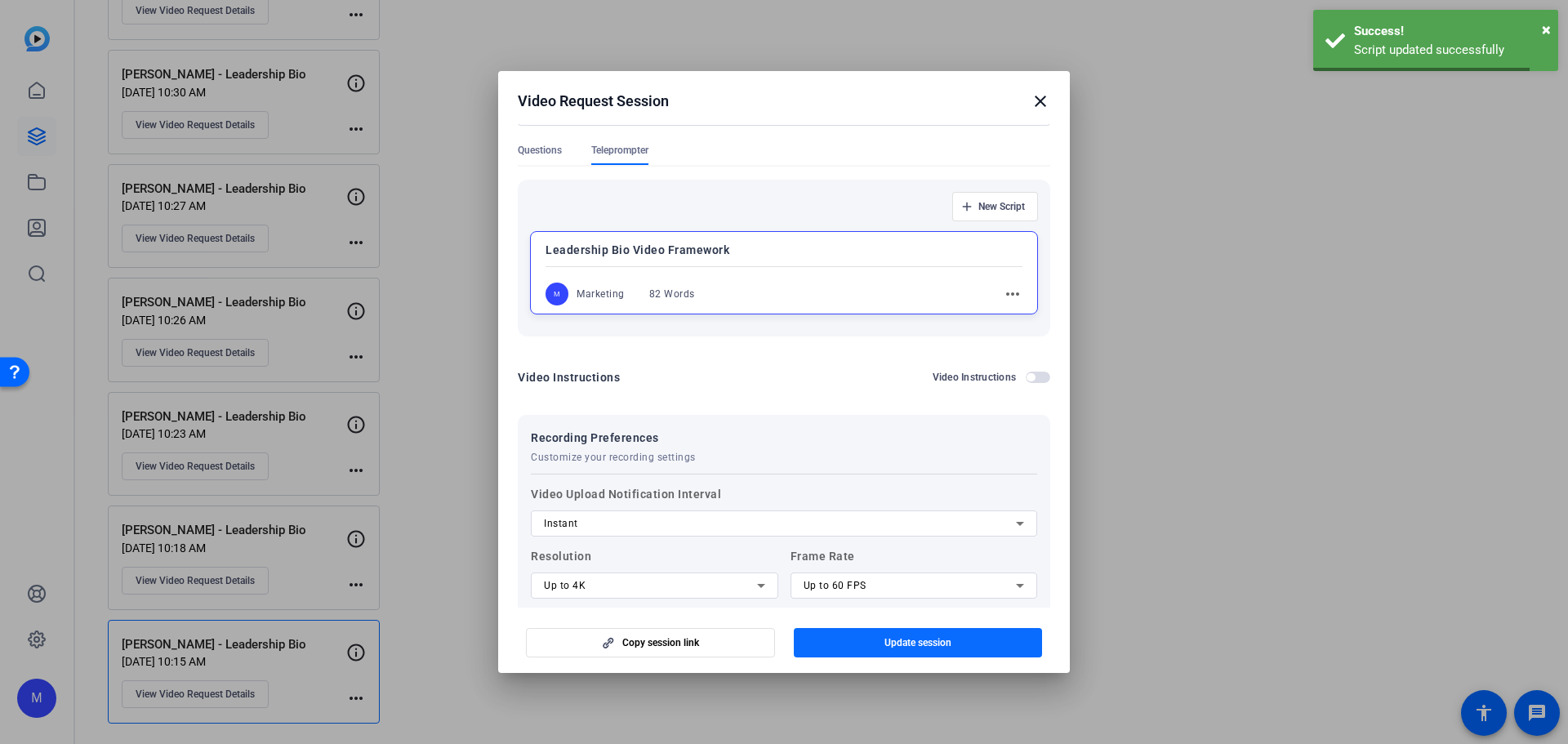
click at [902, 645] on span "Update session" at bounding box center [918, 643] width 67 height 13
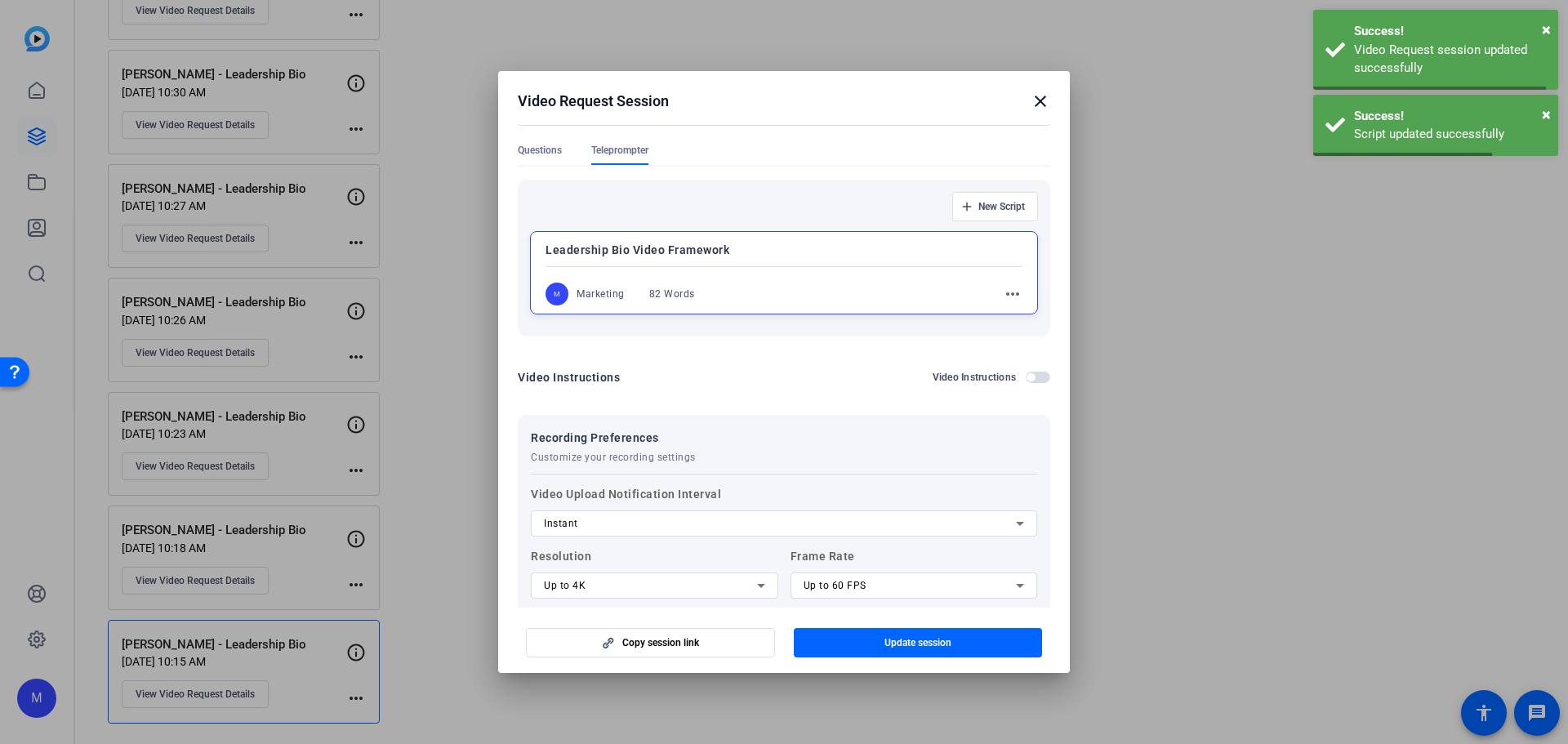
scroll to position [0, 0]
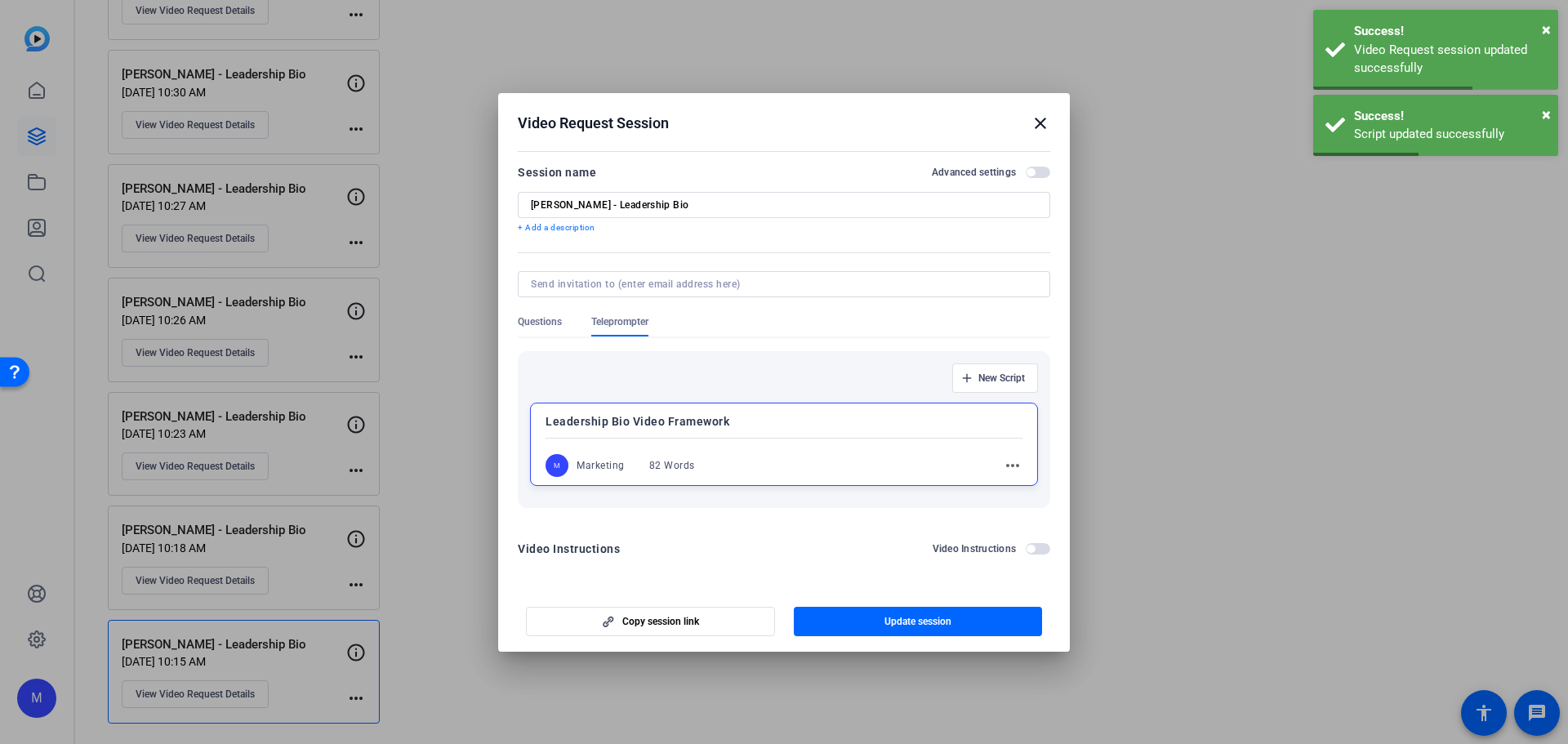
click at [1039, 122] on mat-icon "close" at bounding box center [1040, 123] width 20 height 20
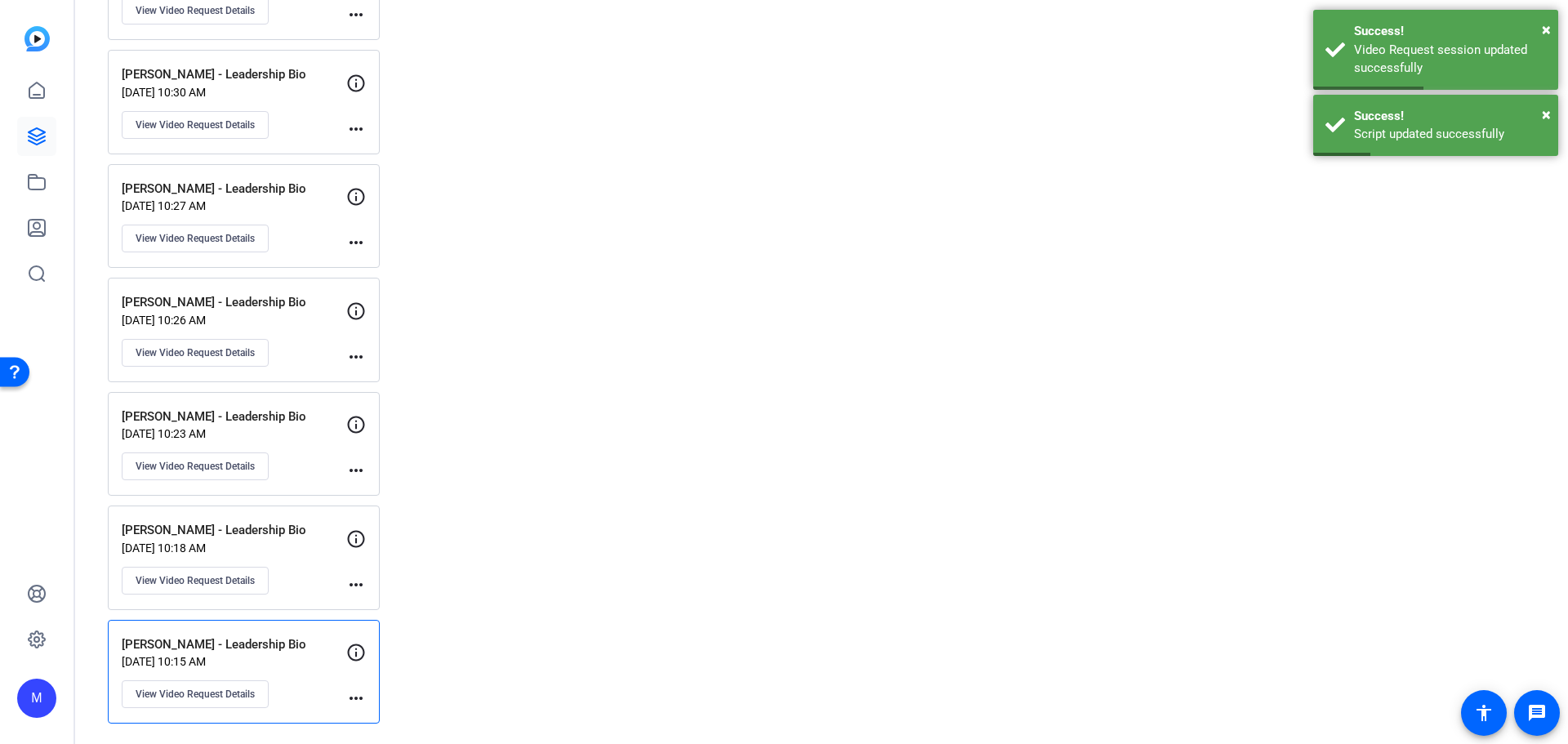
click at [313, 425] on div "[PERSON_NAME] - Leadership Bio [DATE] 10:23 AM View Video Request Details" at bounding box center [234, 444] width 225 height 74
click at [197, 466] on span "View Video Request Details" at bounding box center [195, 466] width 119 height 13
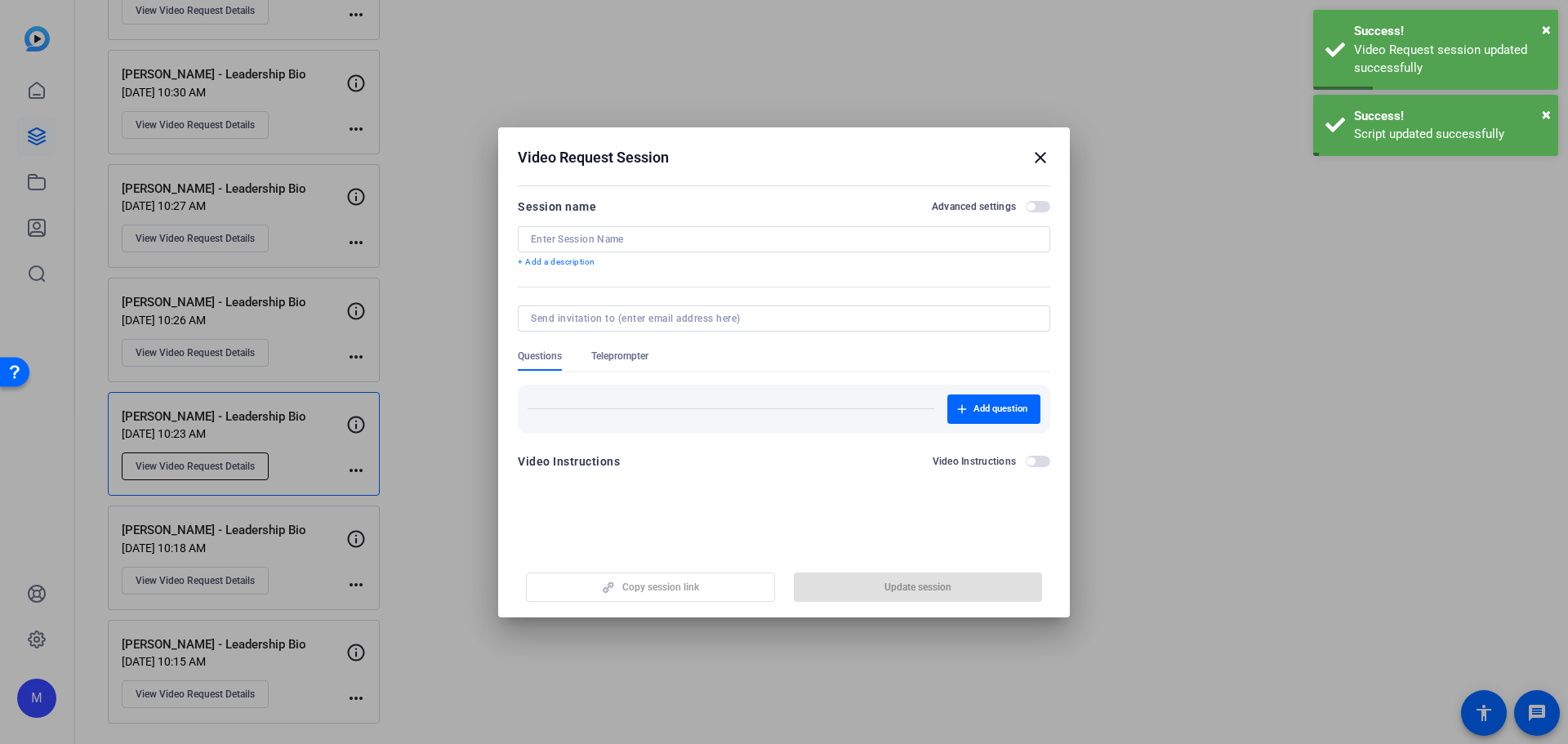
type input "[PERSON_NAME] - Leadership Bio"
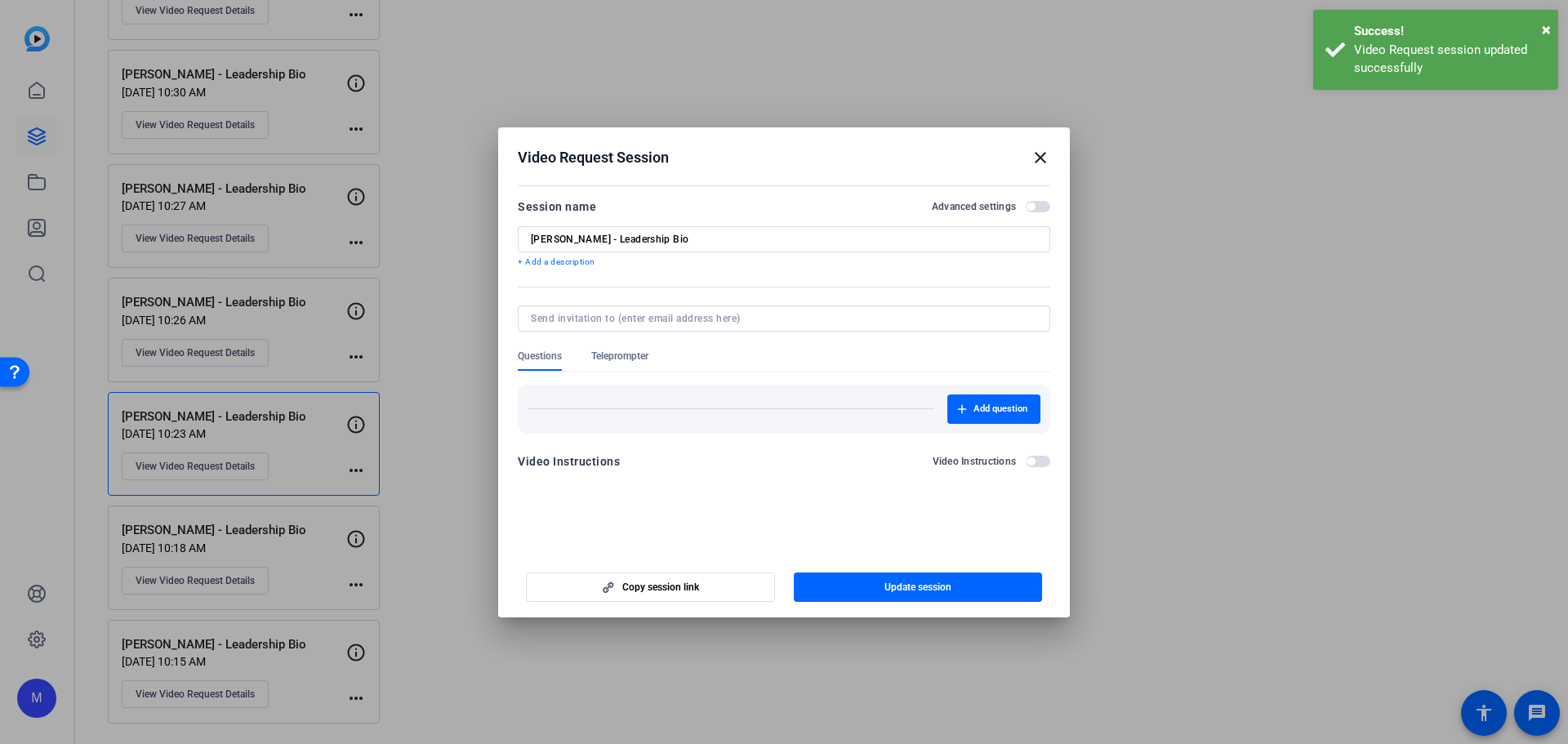
click at [1043, 204] on span "button" at bounding box center [1038, 207] width 25 height 11
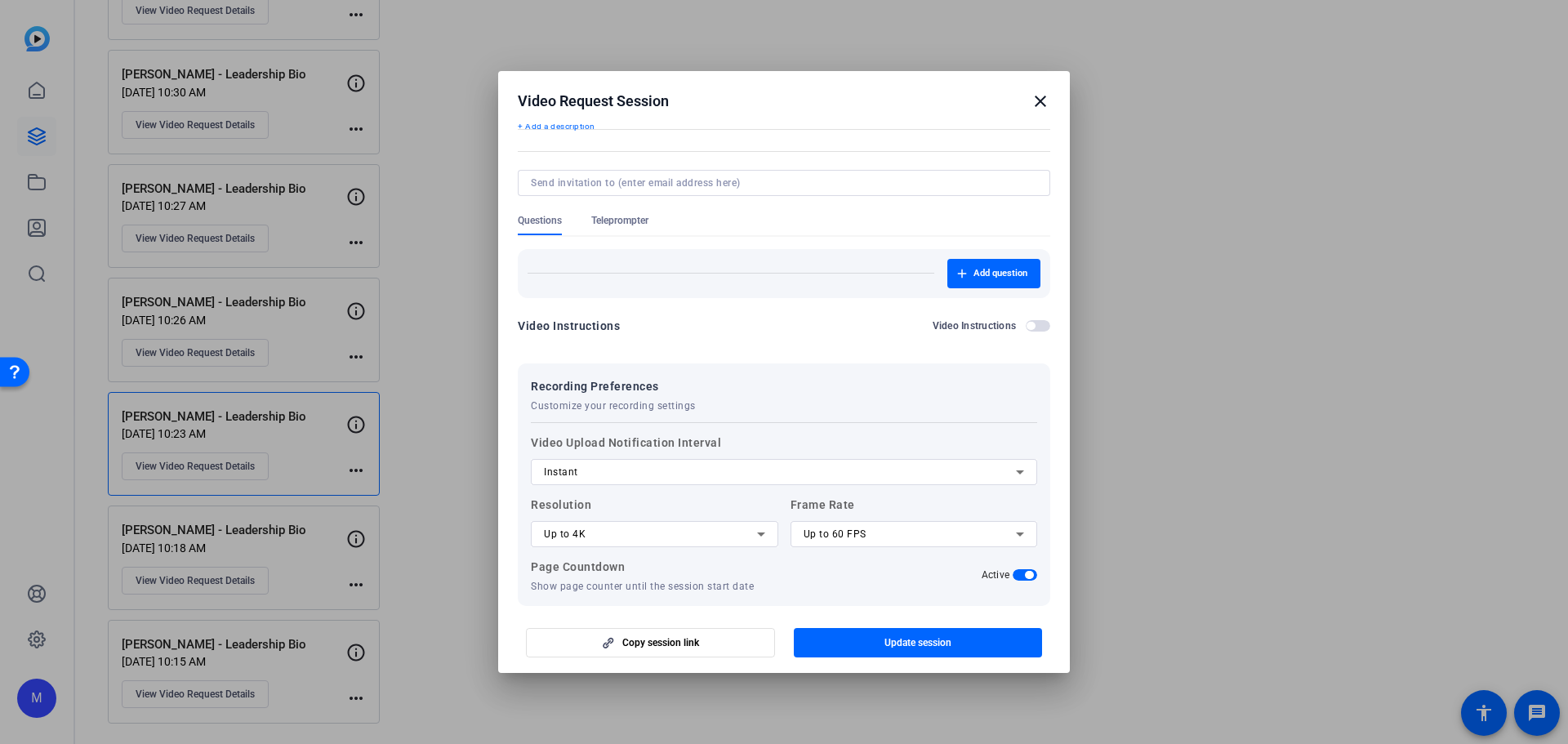
scroll to position [149, 0]
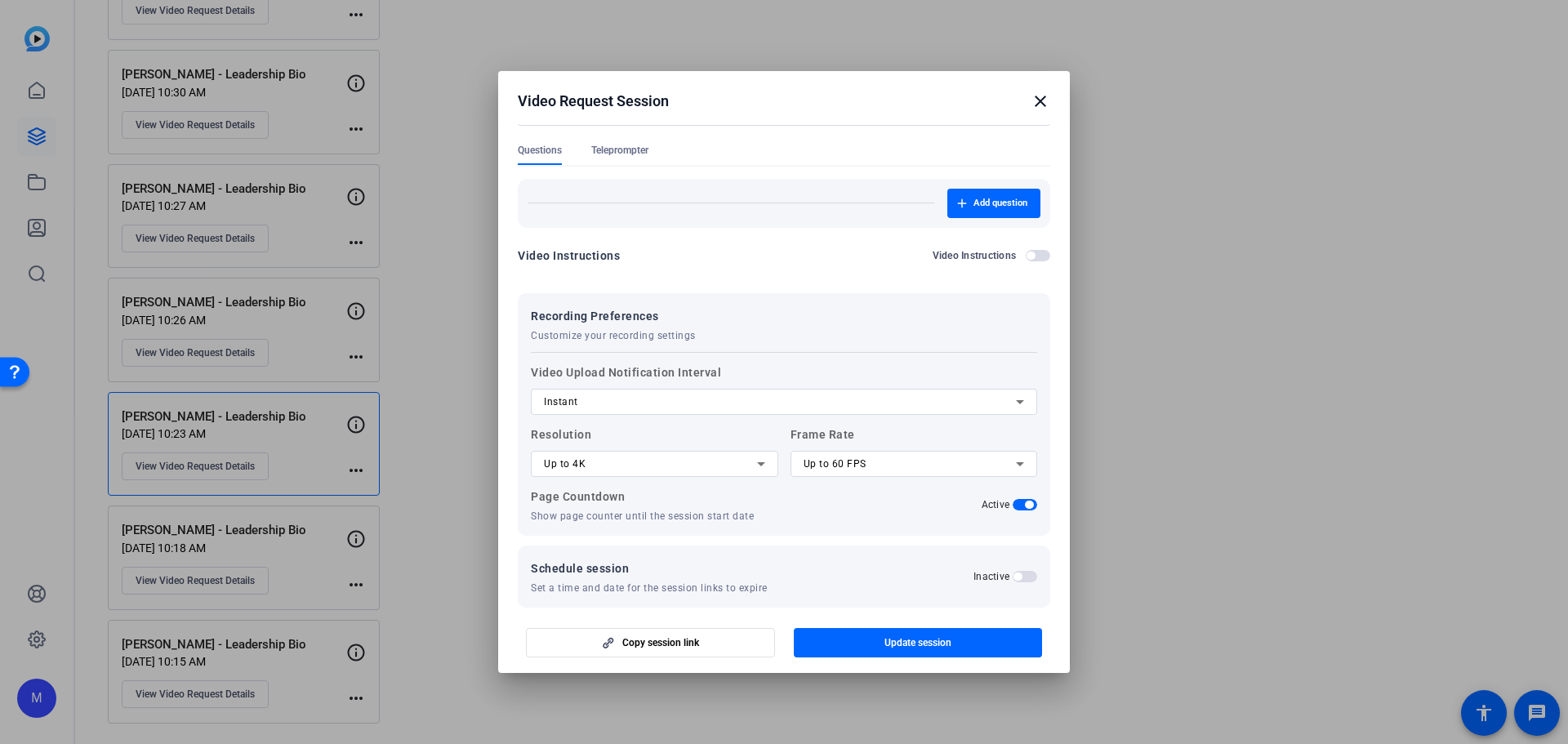
click at [609, 308] on div "Recording Preferences Customize your recording settings Video Upload Notificati…" at bounding box center [784, 414] width 532 height 242
click at [640, 162] on span "Teleprompter" at bounding box center [620, 154] width 57 height 21
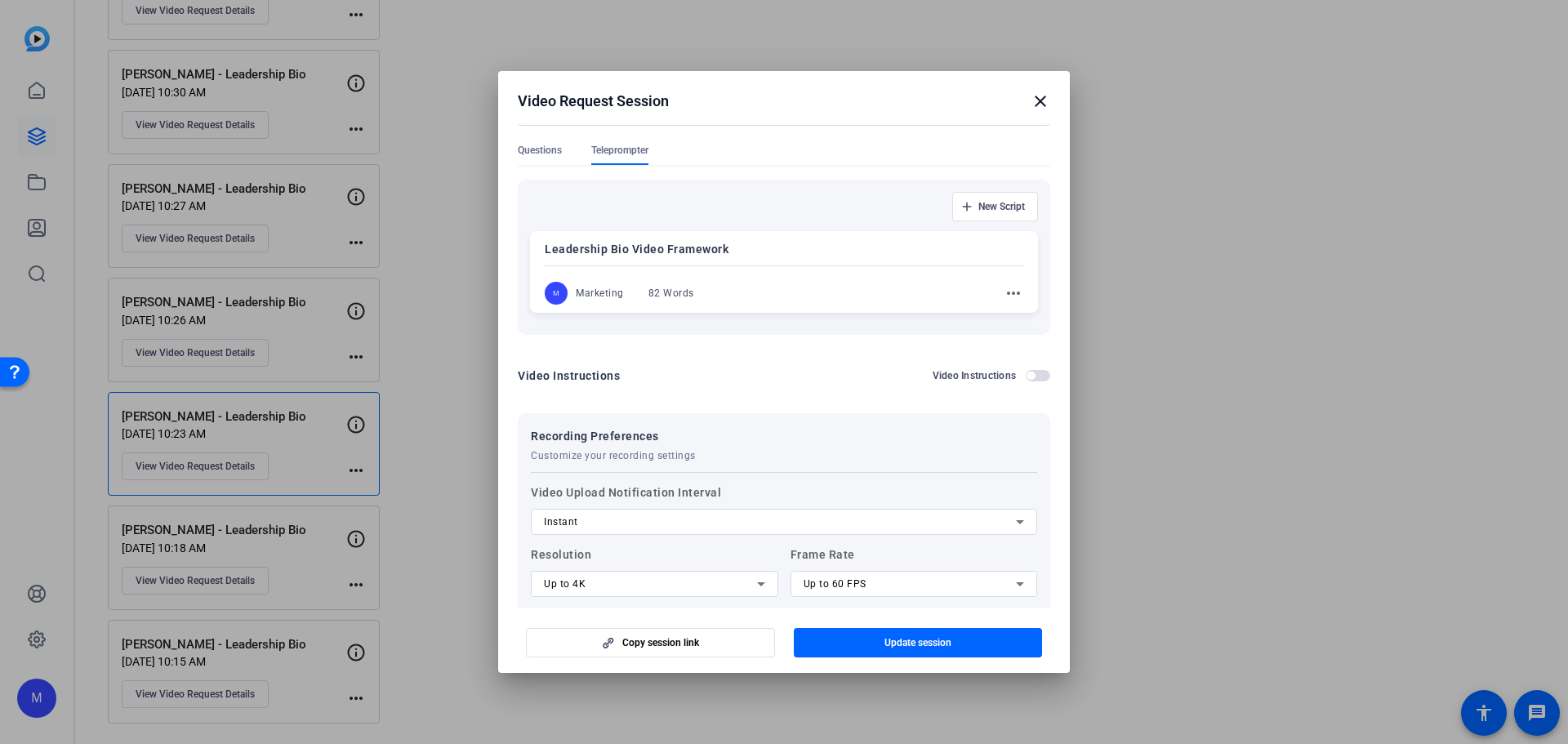
click at [1003, 288] on mat-icon "more_horiz" at bounding box center [1013, 293] width 20 height 20
click at [1056, 319] on span "Edit" at bounding box center [1041, 317] width 66 height 20
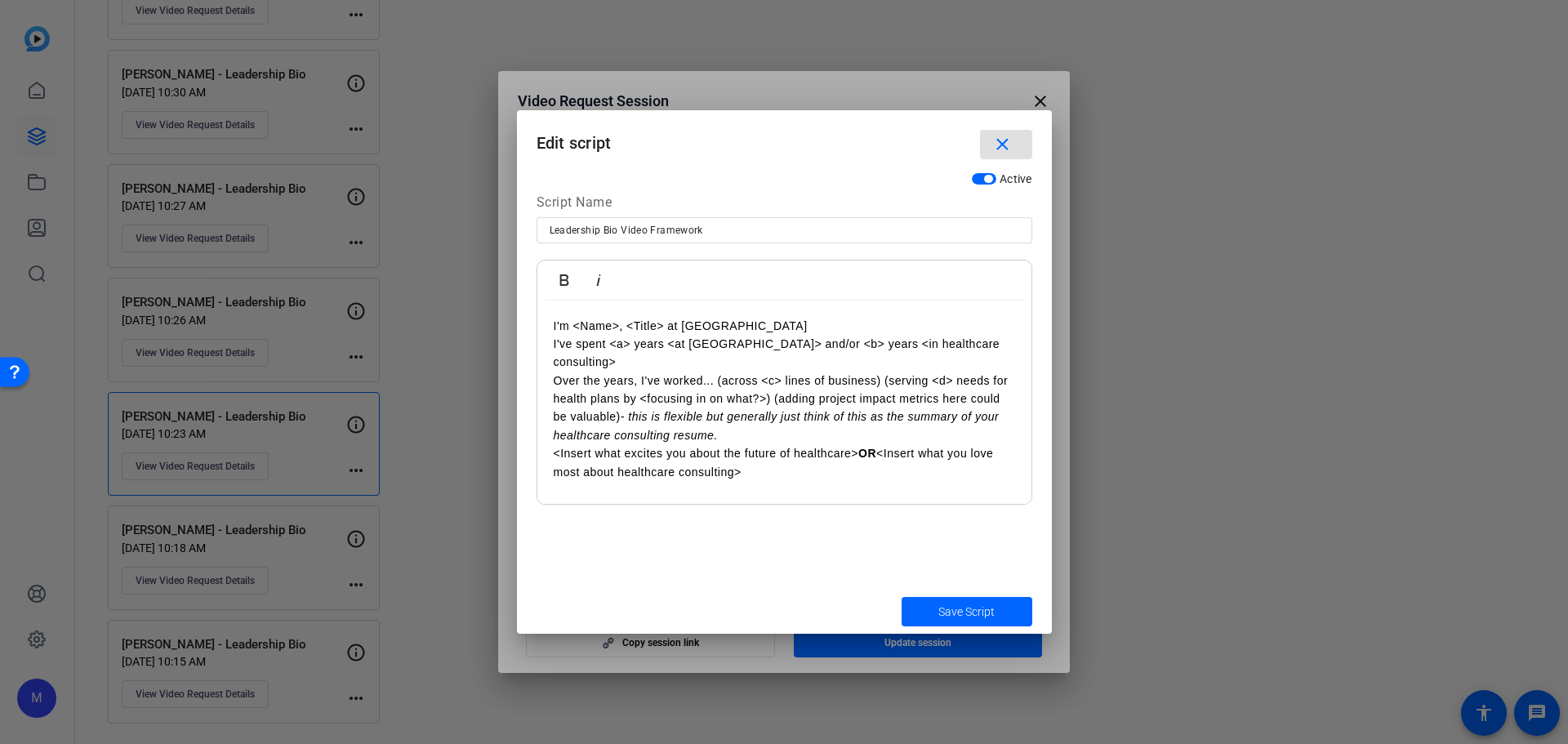
click at [731, 372] on p "Over the years, I've worked... (across <c> lines of business) (serving <d> need…" at bounding box center [784, 409] width 461 height 74
click at [970, 616] on span "Save Script" at bounding box center [966, 612] width 57 height 17
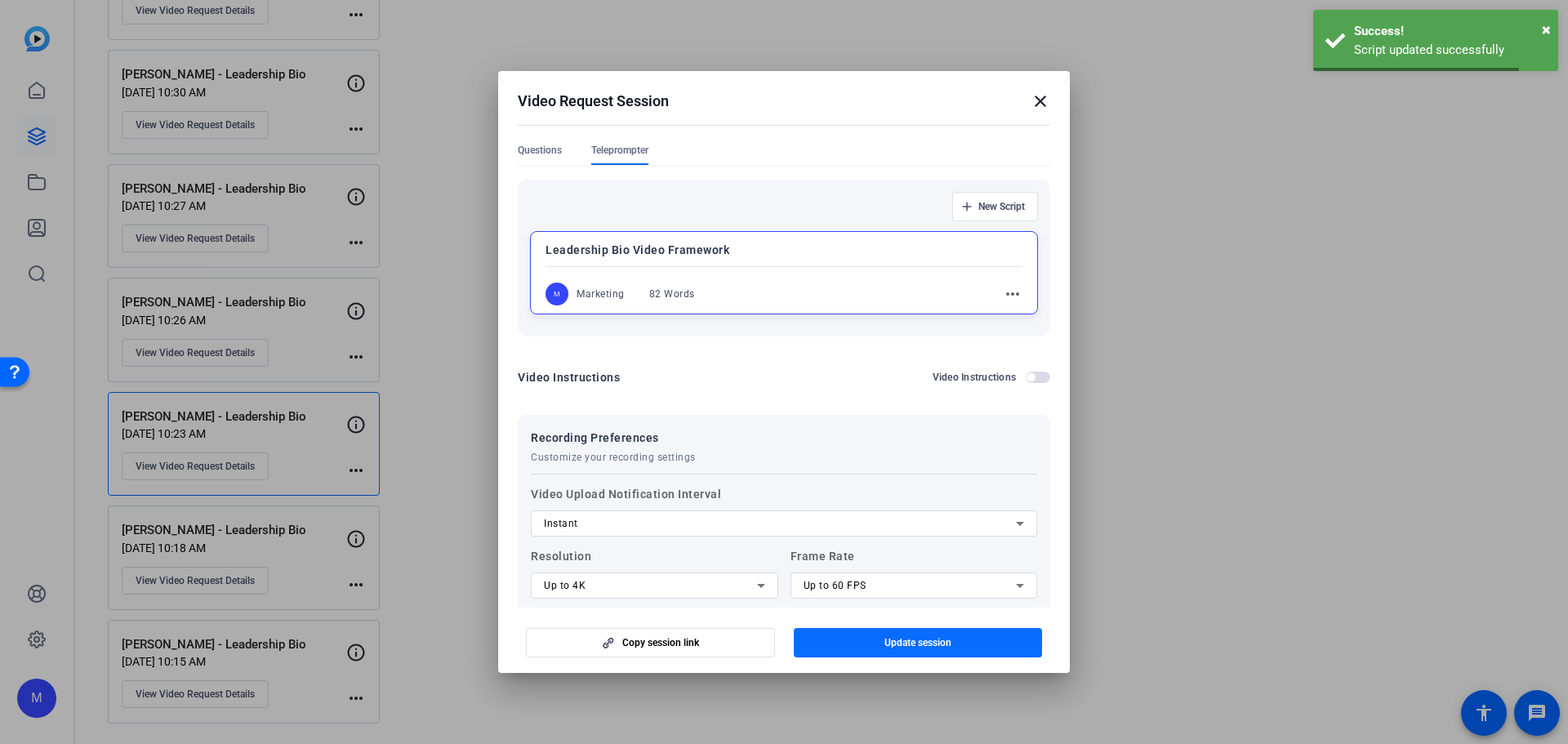
click at [923, 645] on span "Update session" at bounding box center [918, 643] width 67 height 13
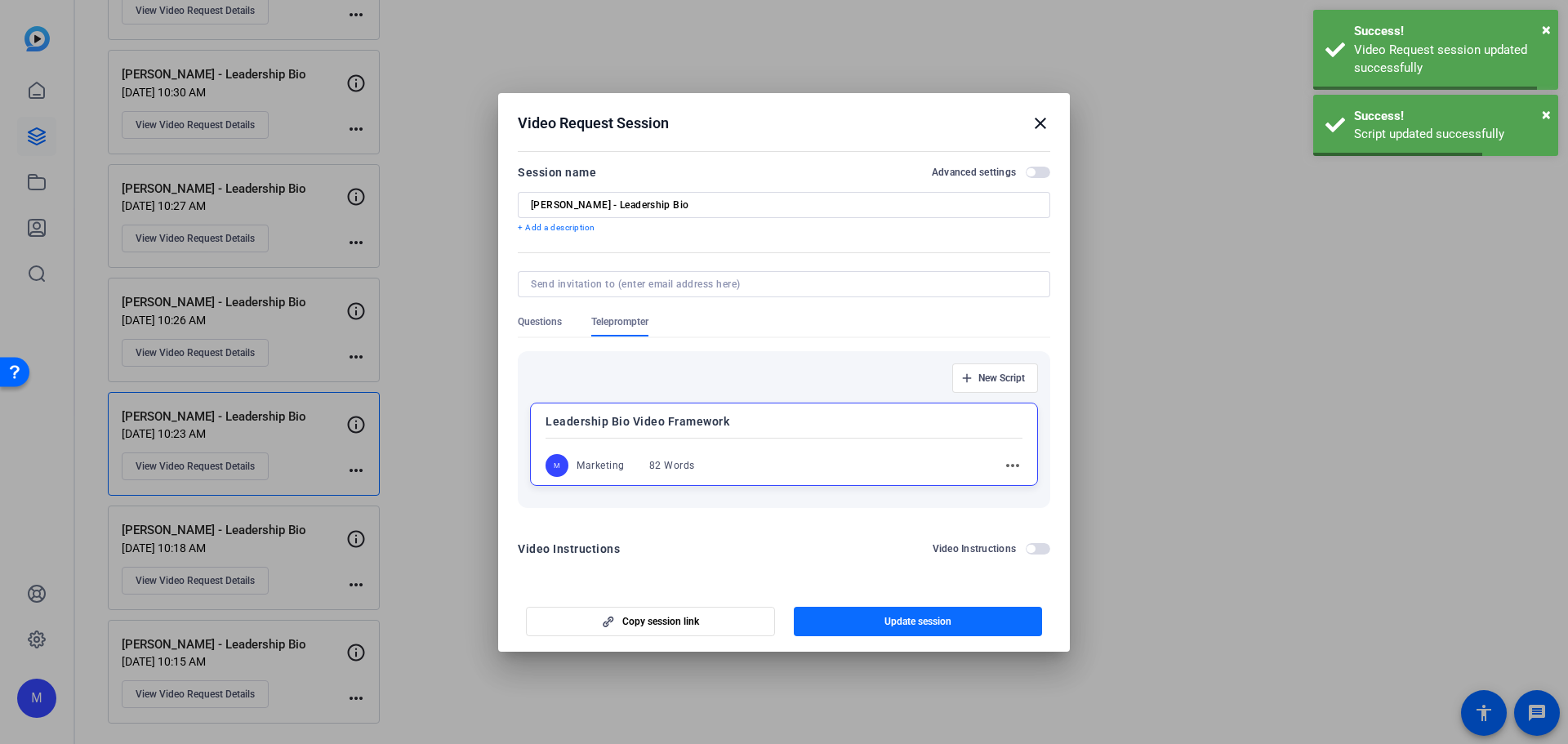
scroll to position [0, 0]
click at [1038, 124] on mat-icon "close" at bounding box center [1040, 123] width 20 height 20
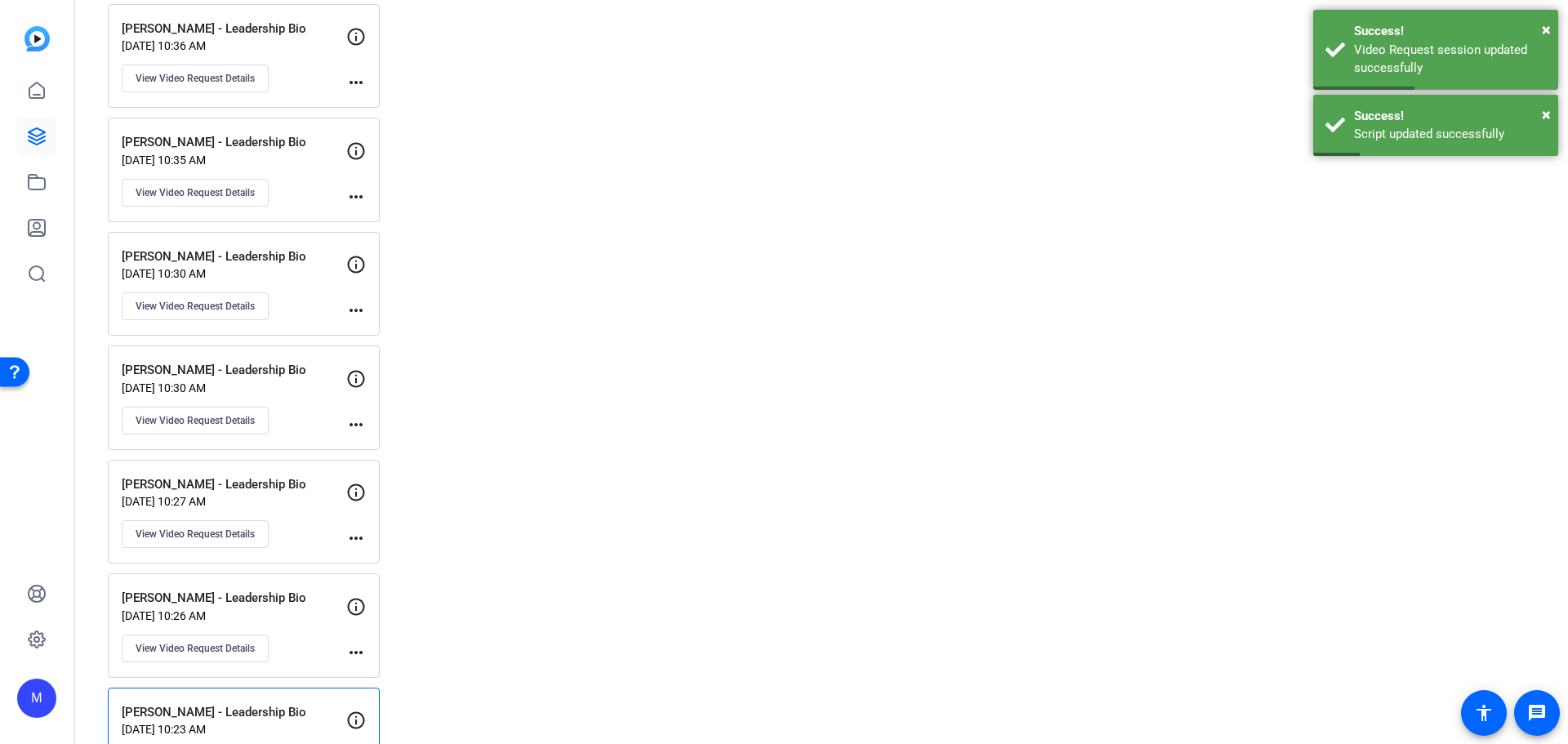
scroll to position [4657, 0]
